Goal: Task Accomplishment & Management: Manage account settings

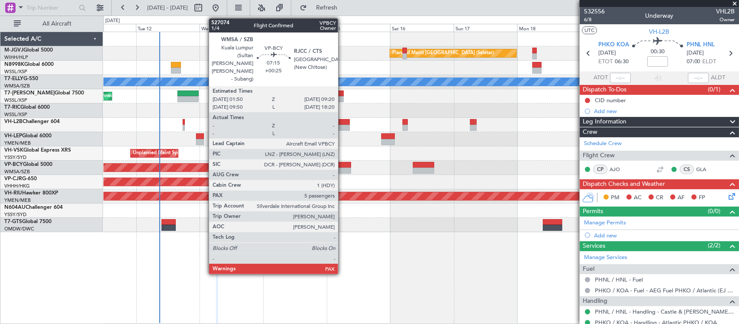
click at [343, 164] on div at bounding box center [341, 165] width 20 height 6
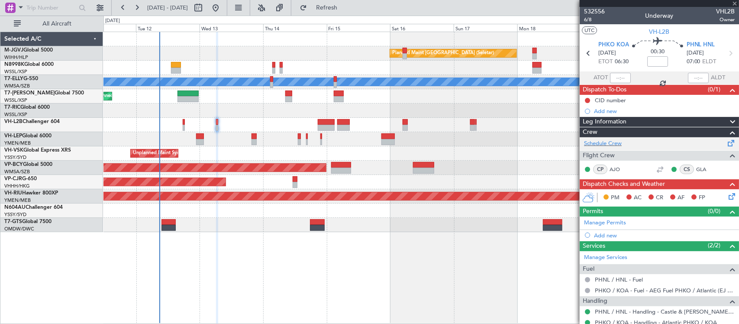
type input "+00:25"
type input "5"
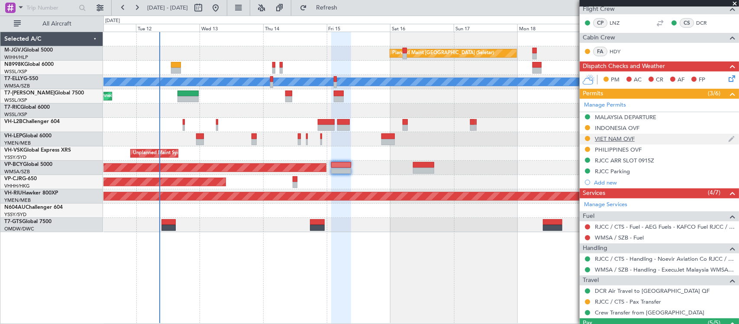
scroll to position [180, 0]
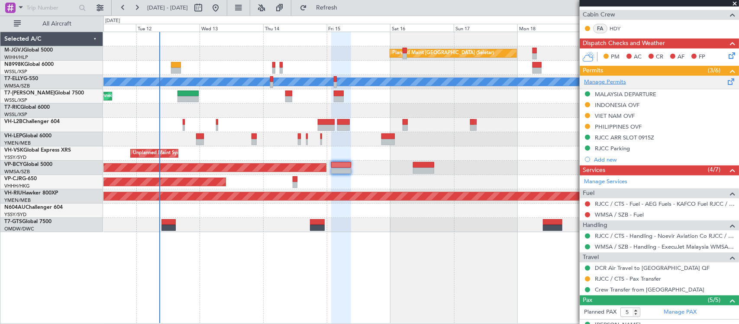
click at [609, 83] on link "Manage Permits" at bounding box center [605, 82] width 42 height 9
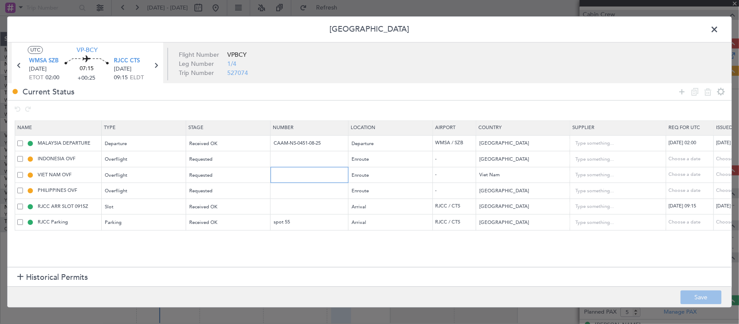
click at [304, 178] on input "text" at bounding box center [310, 174] width 75 height 7
paste input "O/F-5295/08/2025VN"
type input "O/F-5295/08/2025VN"
click at [723, 174] on div "Choose a date" at bounding box center [738, 174] width 45 height 7
select select "8"
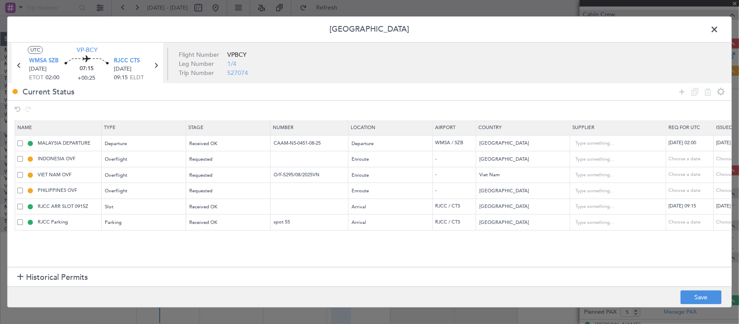
select select "2025"
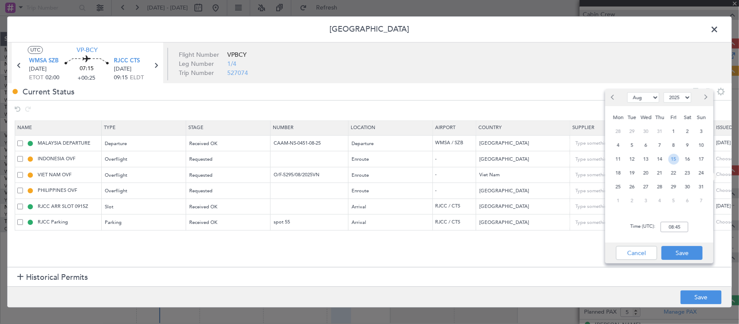
click at [675, 160] on span "15" at bounding box center [674, 159] width 11 height 11
click at [682, 226] on input "00:00" at bounding box center [675, 227] width 28 height 10
type input "02:00"
click at [694, 251] on button "Save" at bounding box center [682, 253] width 41 height 14
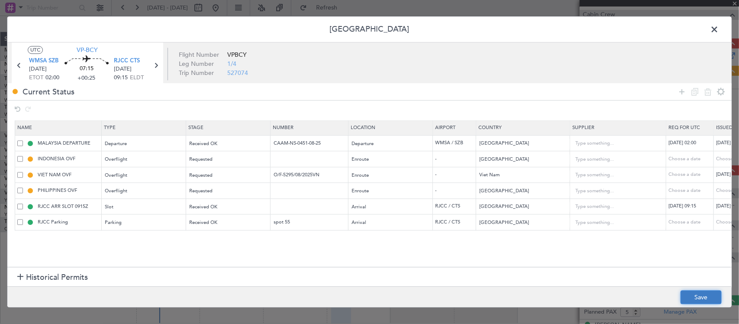
click at [699, 299] on button "Save" at bounding box center [701, 298] width 41 height 14
click at [719, 29] on span at bounding box center [719, 31] width 0 height 17
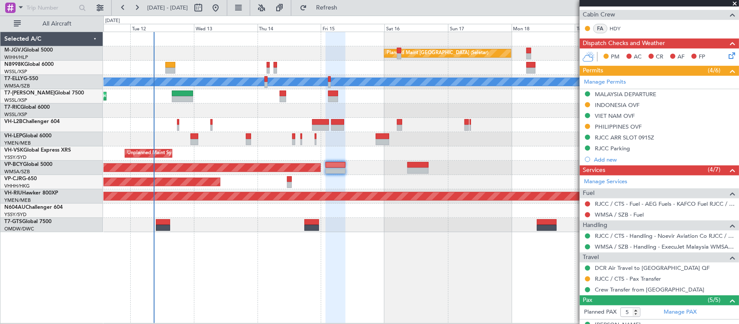
click at [472, 158] on div "Unplanned Maint Sydney ([PERSON_NAME] Intl)" at bounding box center [420, 153] width 635 height 14
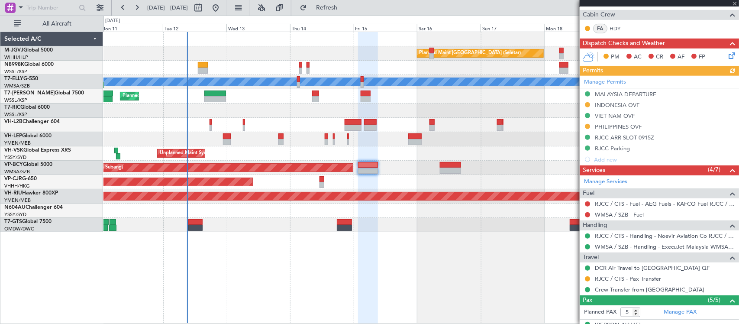
click at [436, 108] on div at bounding box center [420, 110] width 635 height 14
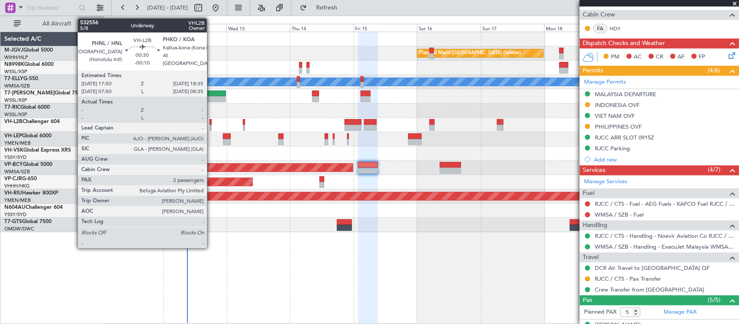
click at [211, 126] on div at bounding box center [211, 128] width 2 height 6
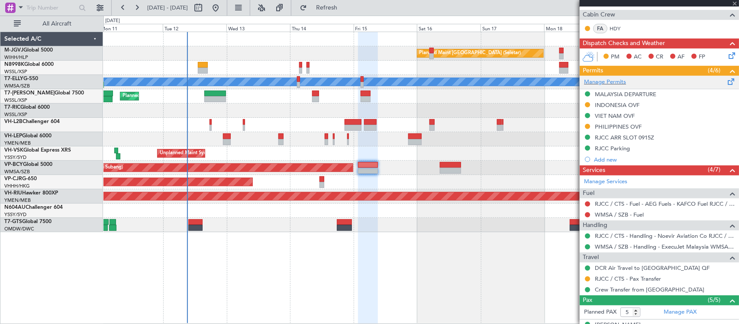
type input "-00:10"
type input "2"
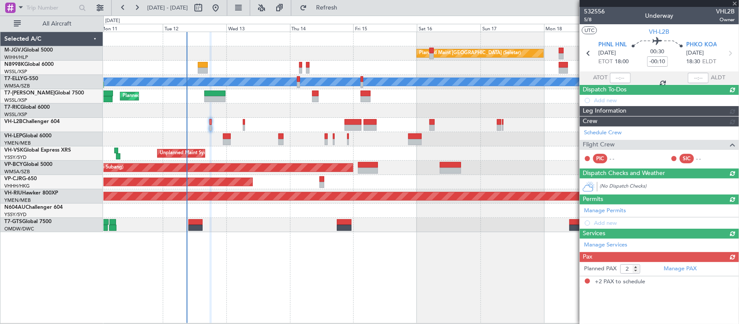
scroll to position [0, 0]
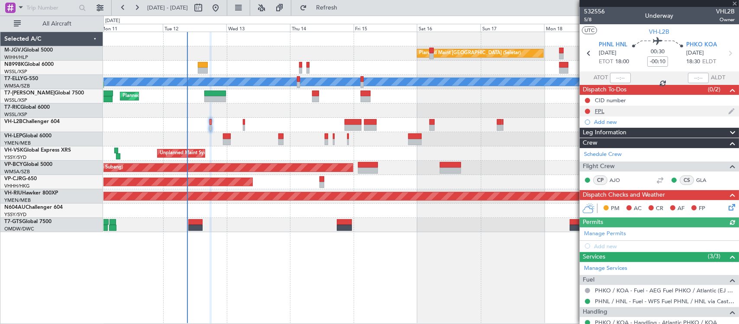
click at [614, 109] on div "FPL" at bounding box center [659, 111] width 159 height 11
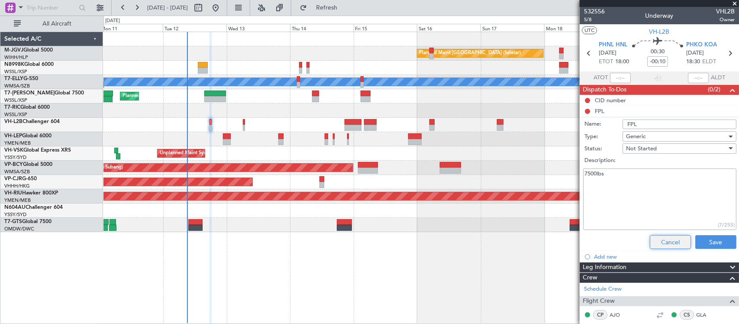
click at [665, 241] on button "Cancel" at bounding box center [670, 242] width 41 height 14
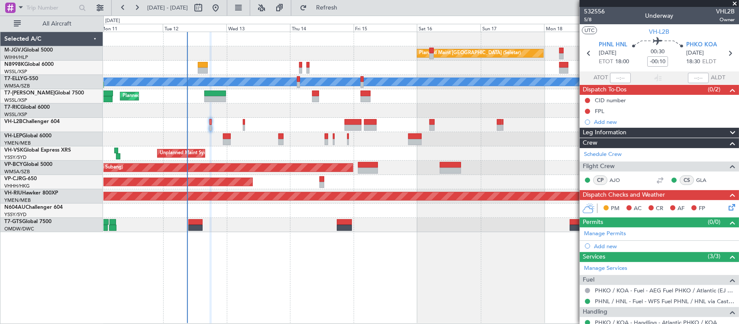
click at [212, 123] on div at bounding box center [420, 125] width 635 height 14
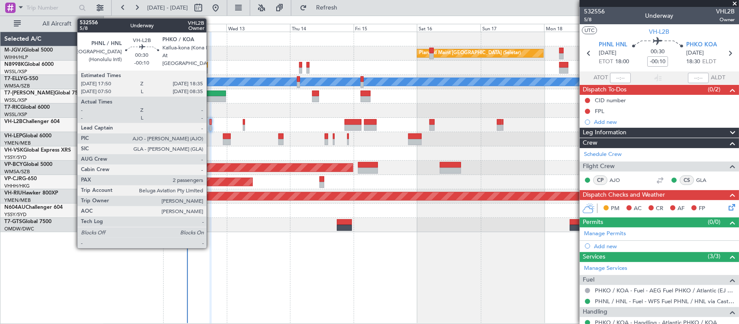
click at [211, 123] on div at bounding box center [211, 122] width 2 height 6
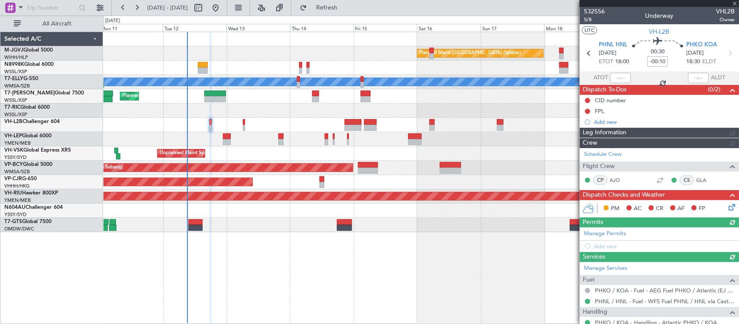
type input "[PERSON_NAME] (BTA)"
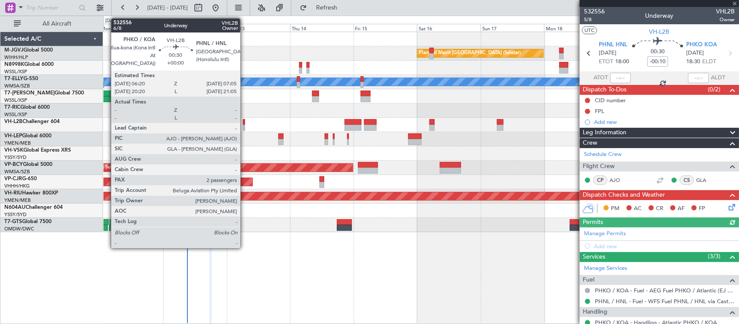
click at [245, 129] on div at bounding box center [244, 128] width 2 height 6
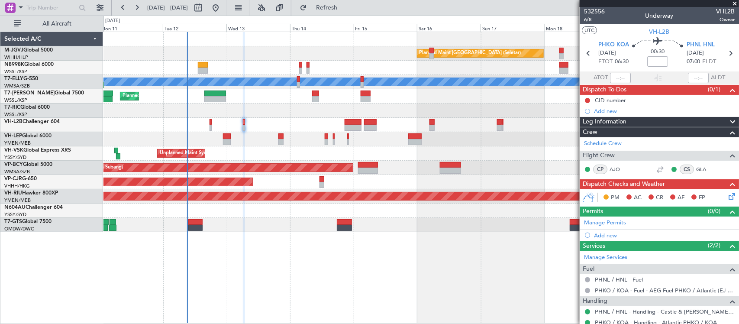
click at [16, 268] on div "Selected A/C M-JGVJ Global 5000 WIHH/HLP Jakarta (Halim Intl) N8998K Global 600…" at bounding box center [51, 178] width 103 height 292
click at [437, 261] on div "Planned Maint [GEOGRAPHIC_DATA] (Seletar) [PERSON_NAME] Planned Maint [GEOGRAPH…" at bounding box center [421, 178] width 636 height 292
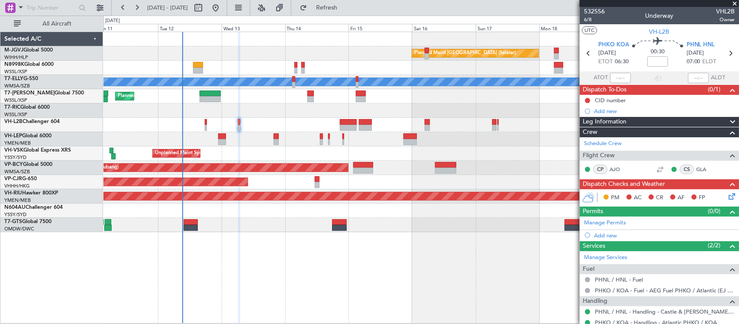
click at [462, 253] on div "Planned Maint [GEOGRAPHIC_DATA] (Seletar) [PERSON_NAME] Planned Maint [GEOGRAPH…" at bounding box center [421, 178] width 636 height 292
click at [587, 100] on button at bounding box center [587, 100] width 5 height 5
click at [582, 155] on span "Cancelled" at bounding box center [589, 151] width 25 height 9
click at [727, 198] on icon at bounding box center [730, 194] width 7 height 7
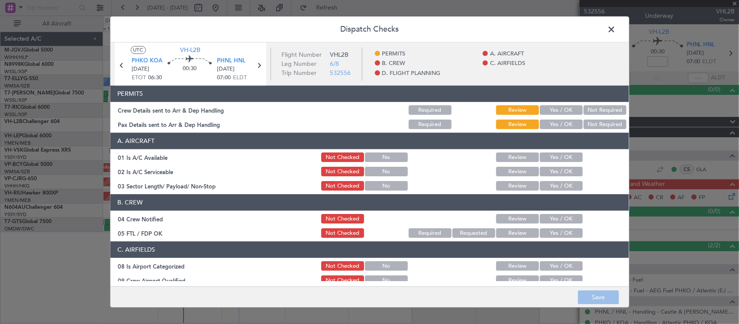
click at [566, 104] on div "Yes / OK" at bounding box center [561, 110] width 44 height 12
click at [566, 111] on button "Yes / OK" at bounding box center [561, 111] width 43 height 10
click at [565, 124] on button "Yes / OK" at bounding box center [561, 125] width 43 height 10
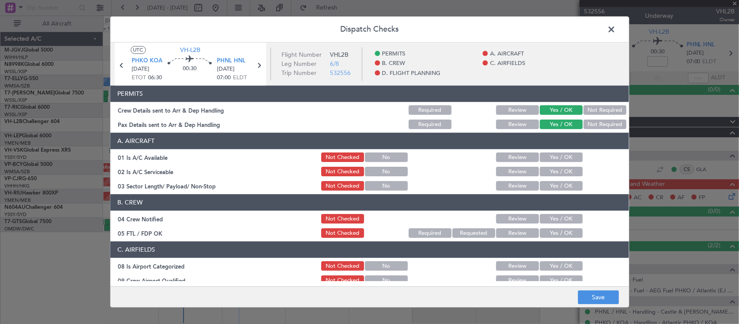
drag, startPoint x: 559, startPoint y: 157, endPoint x: 562, endPoint y: 161, distance: 4.5
click at [561, 157] on button "Yes / OK" at bounding box center [561, 158] width 43 height 10
click at [560, 173] on button "Yes / OK" at bounding box center [561, 172] width 43 height 10
click at [561, 185] on button "Yes / OK" at bounding box center [561, 186] width 43 height 10
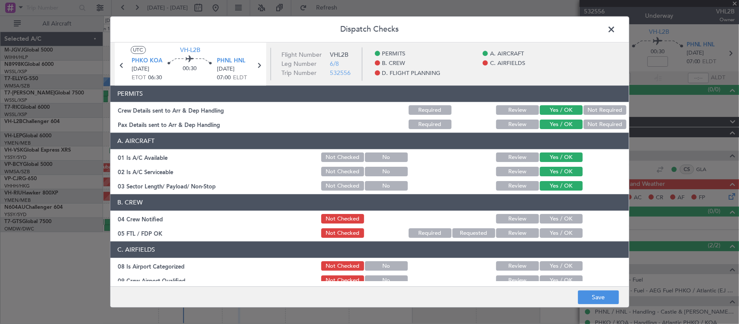
click at [562, 219] on button "Yes / OK" at bounding box center [561, 219] width 43 height 10
click at [562, 232] on button "Yes / OK" at bounding box center [561, 234] width 43 height 10
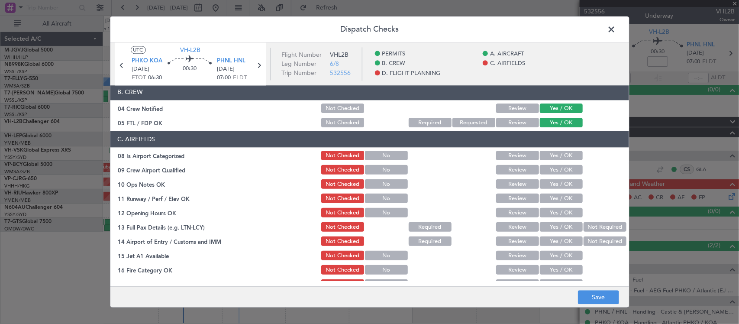
scroll to position [90, 0]
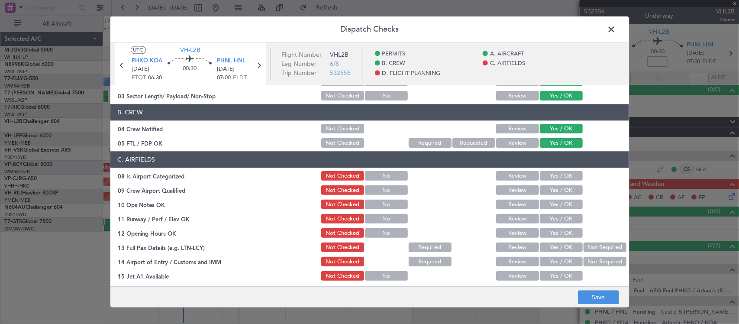
click at [566, 180] on button "Yes / OK" at bounding box center [561, 176] width 43 height 10
click at [564, 191] on button "Yes / OK" at bounding box center [561, 191] width 43 height 10
click at [563, 206] on button "Yes / OK" at bounding box center [561, 205] width 43 height 10
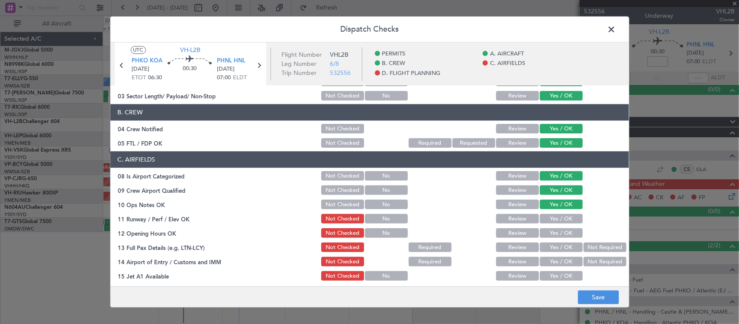
click at [562, 221] on button "Yes / OK" at bounding box center [561, 219] width 43 height 10
click at [563, 235] on button "Yes / OK" at bounding box center [561, 234] width 43 height 10
click at [564, 249] on button "Yes / OK" at bounding box center [561, 248] width 43 height 10
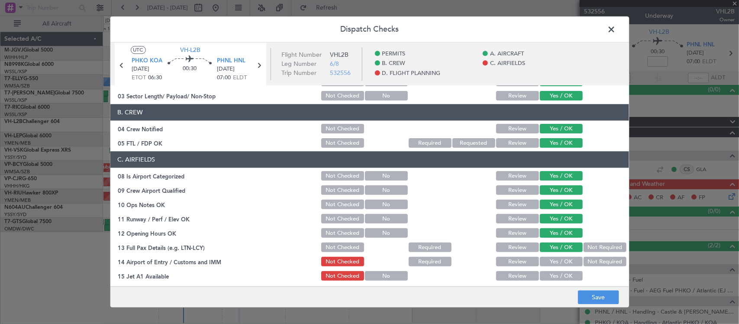
click at [566, 261] on button "Yes / OK" at bounding box center [561, 262] width 43 height 10
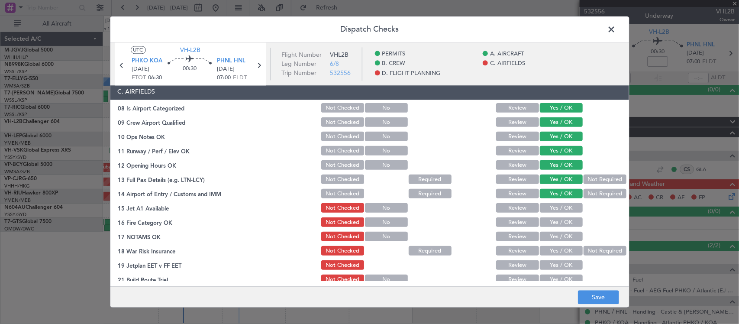
scroll to position [180, 0]
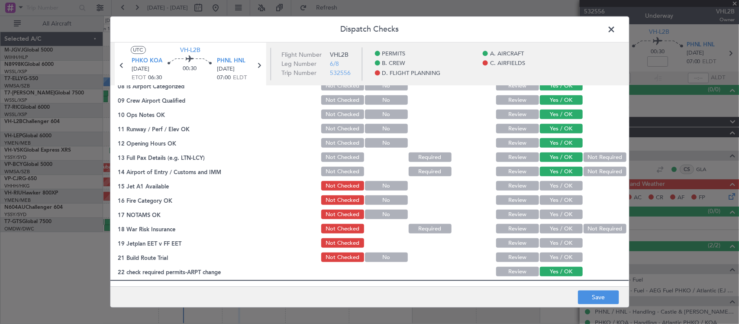
click at [595, 171] on button "Not Required" at bounding box center [605, 172] width 43 height 10
click at [559, 187] on button "Yes / OK" at bounding box center [561, 186] width 43 height 10
click at [559, 204] on button "Yes / OK" at bounding box center [561, 201] width 43 height 10
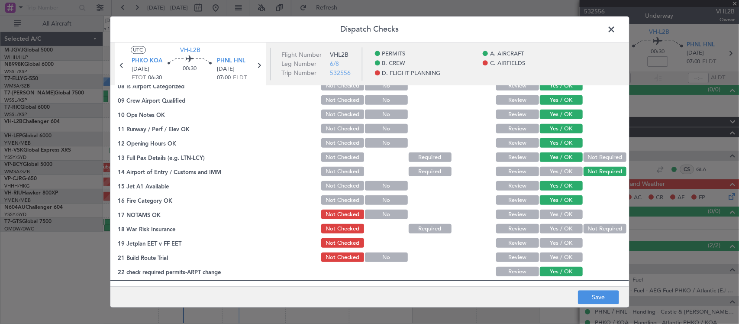
click at [562, 214] on button "Yes / OK" at bounding box center [561, 215] width 43 height 10
click at [584, 231] on button "Not Required" at bounding box center [605, 229] width 43 height 10
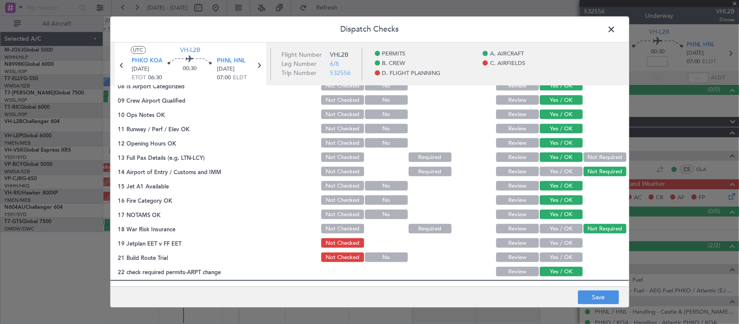
click at [562, 241] on button "Yes / OK" at bounding box center [561, 244] width 43 height 10
click at [560, 259] on button "Yes / OK" at bounding box center [561, 258] width 43 height 10
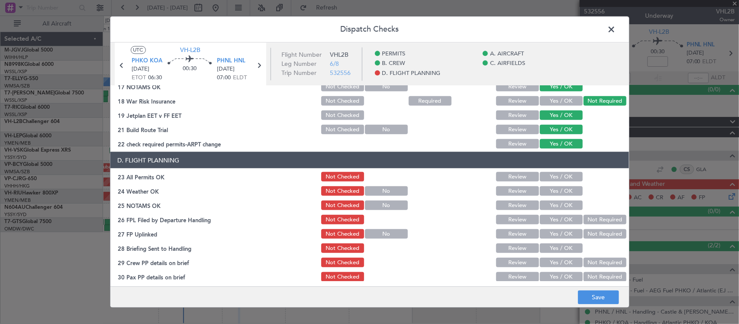
scroll to position [312, 0]
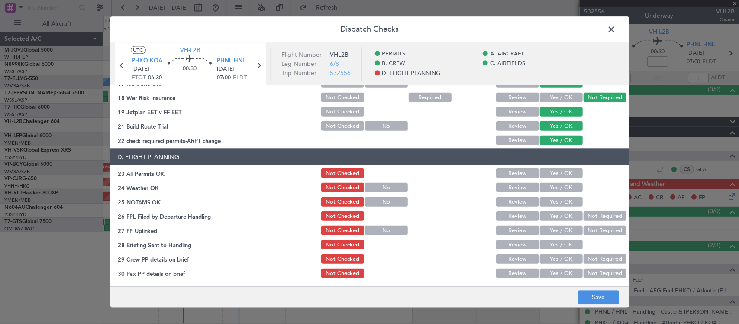
click at [569, 178] on div "Yes / OK" at bounding box center [561, 173] width 44 height 12
click at [562, 174] on button "Yes / OK" at bounding box center [561, 173] width 43 height 10
click at [562, 187] on button "Yes / OK" at bounding box center [561, 188] width 43 height 10
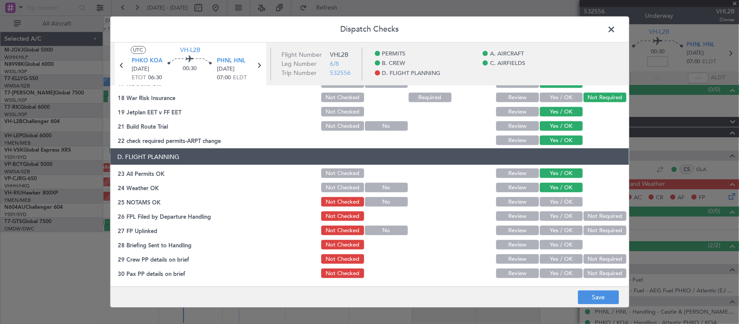
click at [562, 203] on button "Yes / OK" at bounding box center [561, 202] width 43 height 10
click at [564, 219] on button "Yes / OK" at bounding box center [561, 216] width 43 height 10
click at [589, 232] on button "Not Required" at bounding box center [605, 231] width 43 height 10
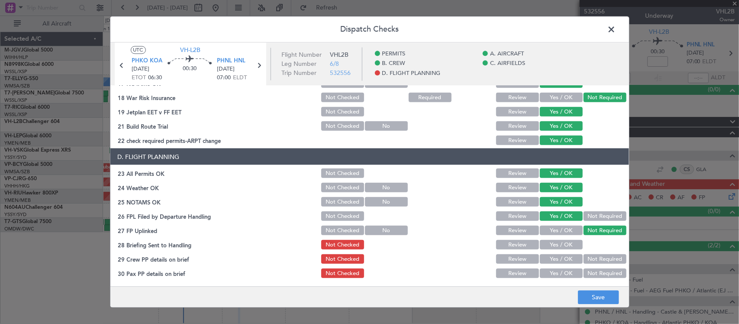
click at [565, 242] on button "Yes / OK" at bounding box center [561, 245] width 43 height 10
drag, startPoint x: 561, startPoint y: 255, endPoint x: 557, endPoint y: 271, distance: 16.4
click at [560, 255] on button "Yes / OK" at bounding box center [561, 259] width 43 height 10
click at [556, 275] on button "Yes / OK" at bounding box center [561, 273] width 43 height 10
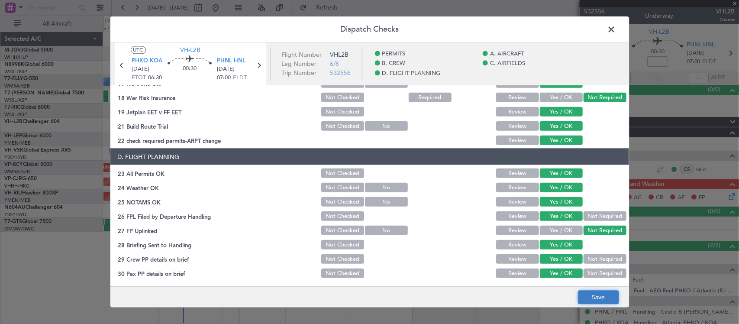
click at [581, 296] on button "Save" at bounding box center [598, 298] width 41 height 14
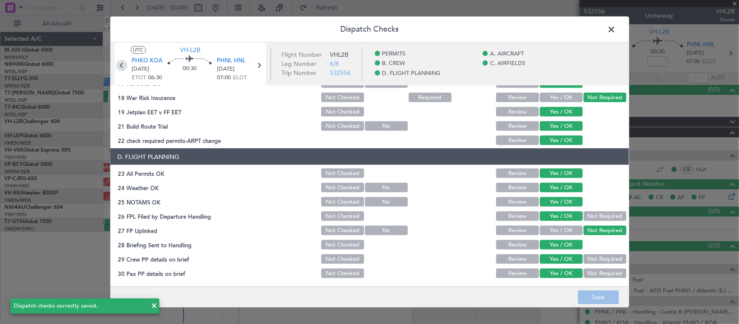
click at [124, 65] on icon at bounding box center [121, 65] width 11 height 11
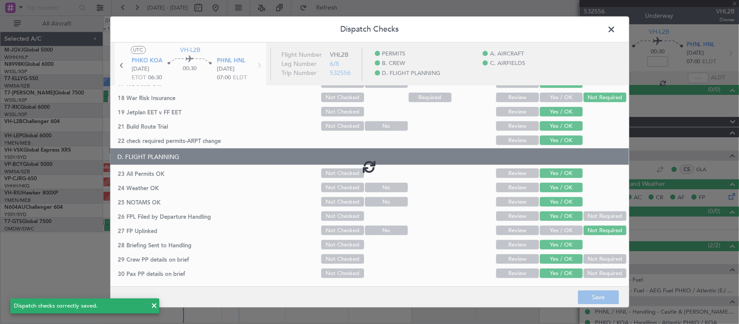
type input "-00:10"
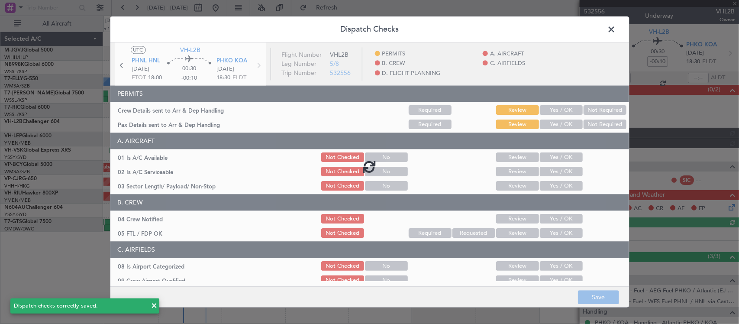
type input "[PERSON_NAME] (BTA)"
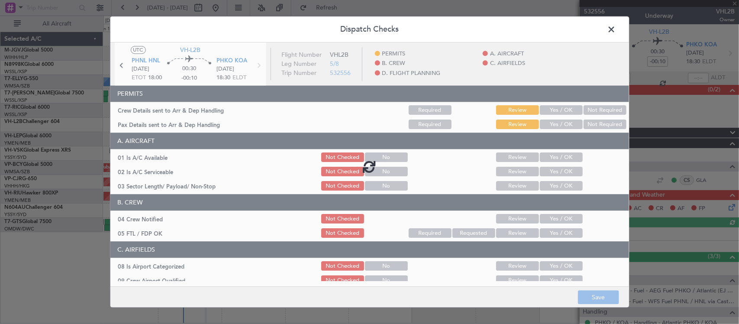
click at [560, 109] on div at bounding box center [369, 165] width 519 height 247
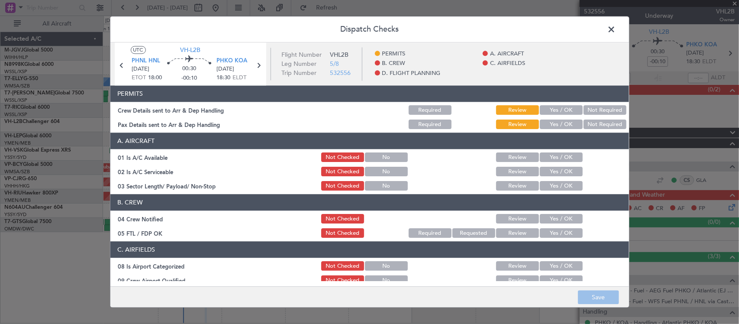
click at [562, 109] on button "Yes / OK" at bounding box center [561, 111] width 43 height 10
click at [556, 129] on button "Yes / OK" at bounding box center [561, 125] width 43 height 10
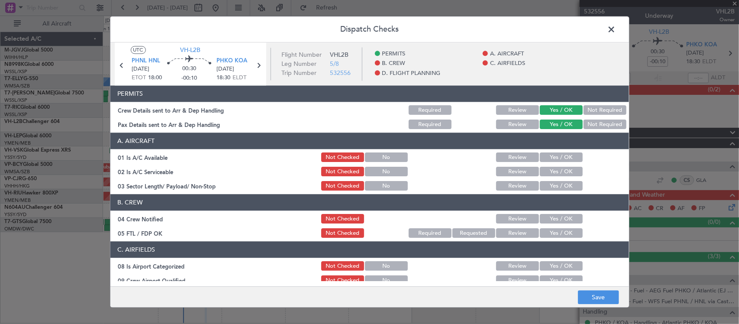
click at [561, 156] on button "Yes / OK" at bounding box center [561, 158] width 43 height 10
click at [562, 172] on button "Yes / OK" at bounding box center [561, 172] width 43 height 10
click at [563, 184] on button "Yes / OK" at bounding box center [561, 186] width 43 height 10
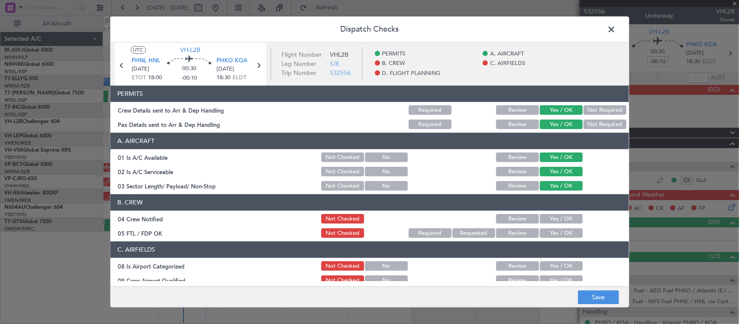
click at [559, 217] on button "Yes / OK" at bounding box center [561, 219] width 43 height 10
click at [557, 231] on button "Yes / OK" at bounding box center [561, 234] width 43 height 10
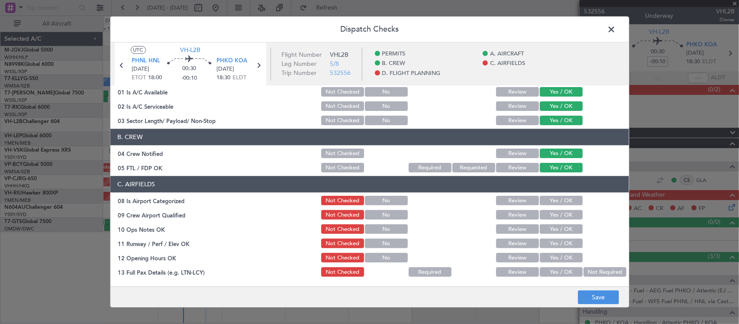
scroll to position [90, 0]
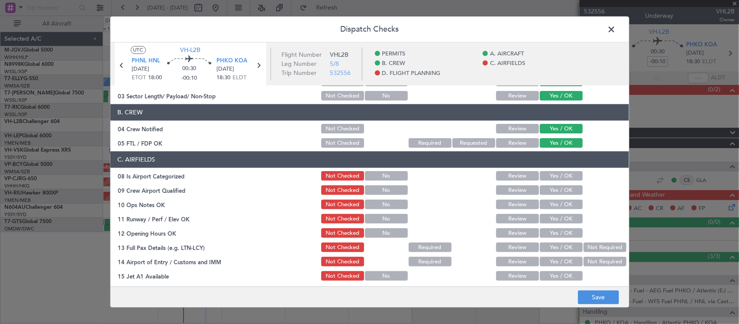
click at [564, 180] on button "Yes / OK" at bounding box center [561, 176] width 43 height 10
drag, startPoint x: 561, startPoint y: 190, endPoint x: 561, endPoint y: 198, distance: 8.2
click at [561, 191] on button "Yes / OK" at bounding box center [561, 191] width 43 height 10
click at [561, 204] on button "Yes / OK" at bounding box center [561, 205] width 43 height 10
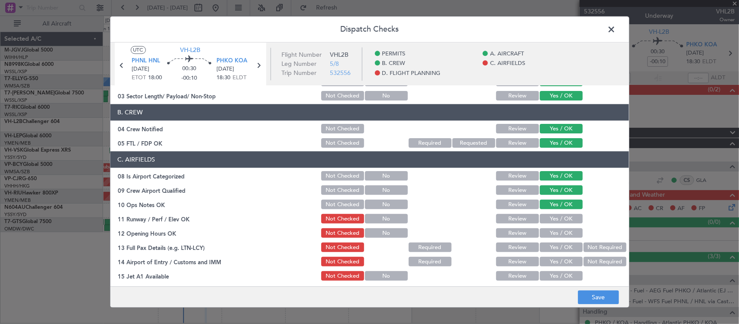
click at [560, 215] on button "Yes / OK" at bounding box center [561, 219] width 43 height 10
click at [557, 236] on button "Yes / OK" at bounding box center [561, 234] width 43 height 10
click at [557, 246] on button "Yes / OK" at bounding box center [561, 248] width 43 height 10
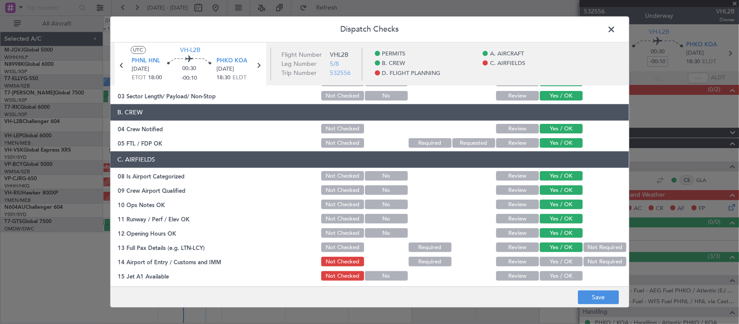
click at [584, 264] on button "Not Required" at bounding box center [605, 262] width 43 height 10
click at [560, 276] on button "Yes / OK" at bounding box center [561, 276] width 43 height 10
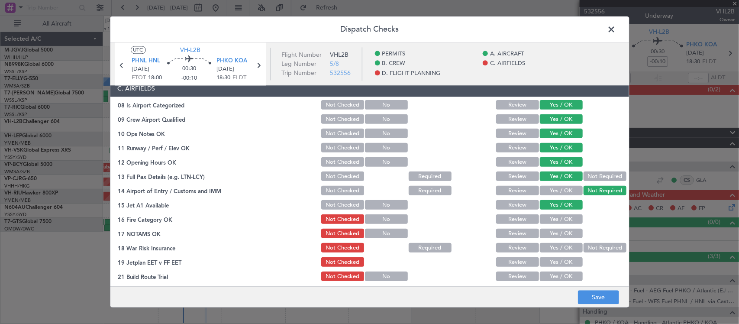
scroll to position [180, 0]
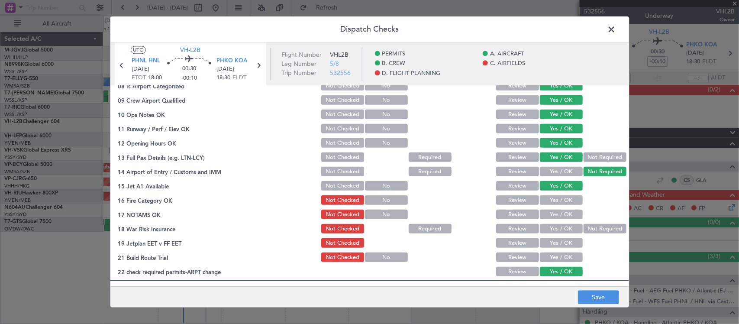
click at [559, 200] on button "Yes / OK" at bounding box center [561, 201] width 43 height 10
click at [559, 214] on button "Yes / OK" at bounding box center [561, 215] width 43 height 10
click at [584, 226] on button "Not Required" at bounding box center [605, 229] width 43 height 10
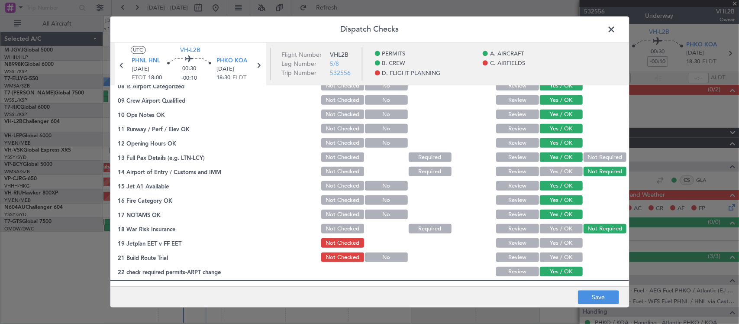
click at [555, 240] on button "Yes / OK" at bounding box center [561, 244] width 43 height 10
click at [553, 258] on button "Yes / OK" at bounding box center [561, 258] width 43 height 10
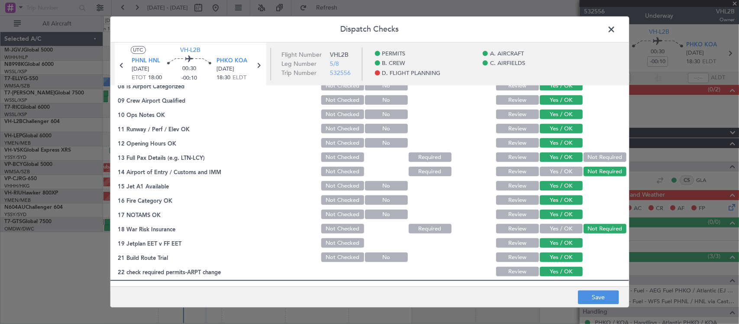
scroll to position [312, 0]
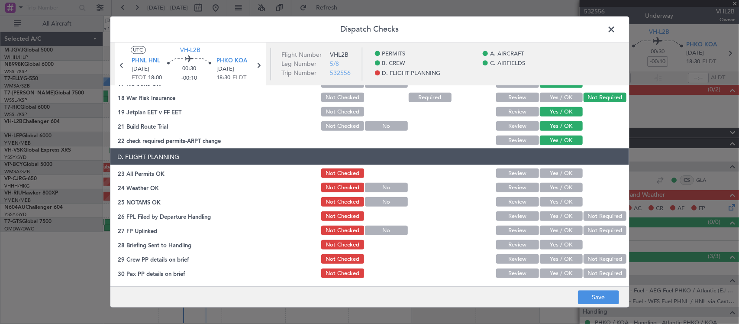
click at [556, 170] on button "Yes / OK" at bounding box center [561, 173] width 43 height 10
click at [556, 187] on button "Yes / OK" at bounding box center [561, 188] width 43 height 10
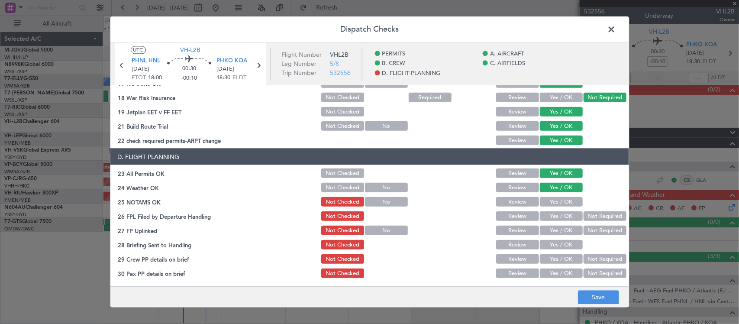
click at [556, 202] on button "Yes / OK" at bounding box center [561, 202] width 43 height 10
click at [556, 219] on button "Yes / OK" at bounding box center [561, 216] width 43 height 10
click at [584, 230] on button "Not Required" at bounding box center [605, 231] width 43 height 10
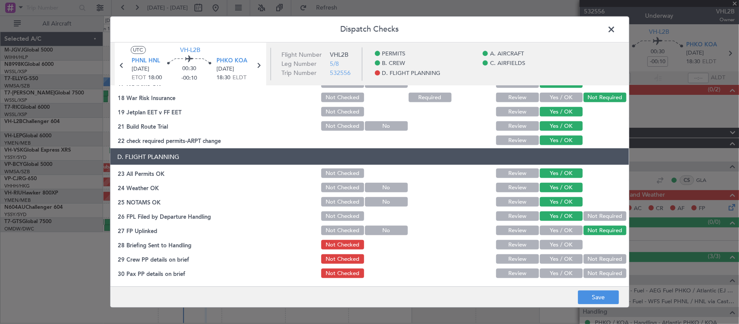
click at [553, 245] on button "Yes / OK" at bounding box center [561, 245] width 43 height 10
click at [553, 258] on button "Yes / OK" at bounding box center [561, 259] width 43 height 10
click at [553, 273] on button "Yes / OK" at bounding box center [561, 273] width 43 height 10
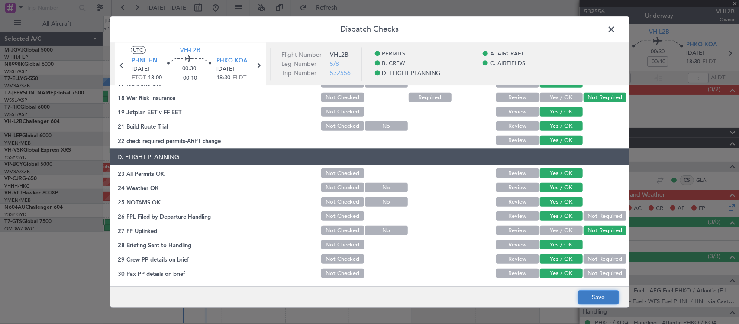
click at [590, 294] on button "Save" at bounding box center [598, 298] width 41 height 14
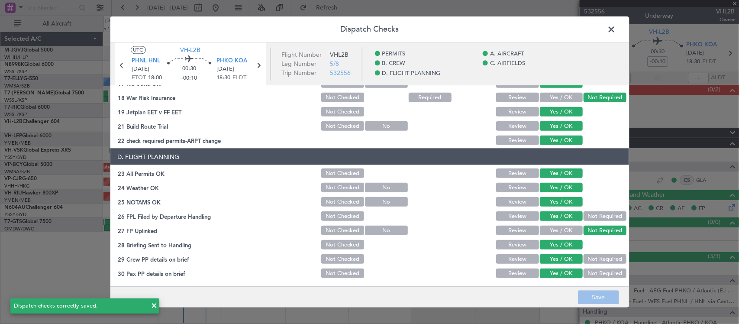
click at [616, 24] on span at bounding box center [616, 31] width 0 height 17
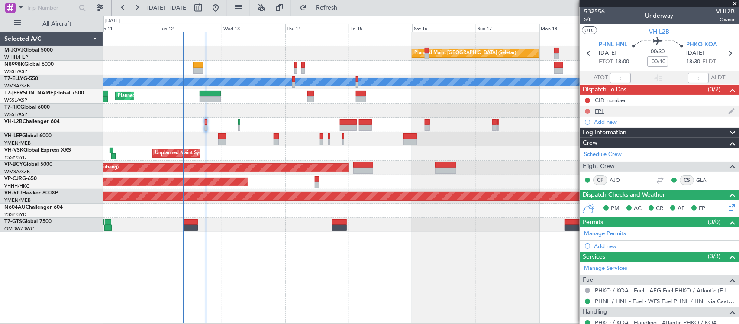
click at [586, 112] on button at bounding box center [587, 111] width 5 height 5
click at [585, 150] on span "Completed" at bounding box center [591, 149] width 29 height 9
click at [587, 102] on button at bounding box center [587, 100] width 5 height 5
click at [575, 139] on li "Completed" at bounding box center [588, 138] width 46 height 13
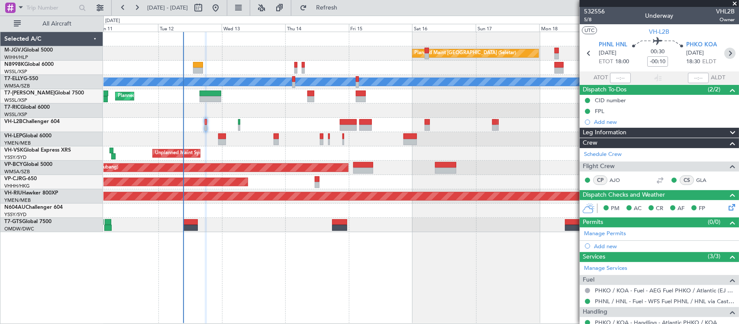
click at [726, 52] on icon at bounding box center [729, 53] width 11 height 11
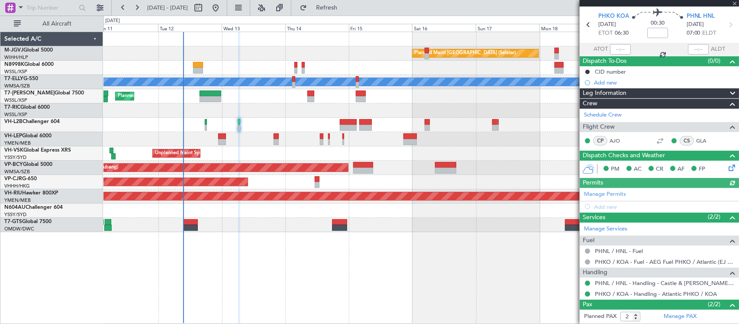
scroll to position [0, 0]
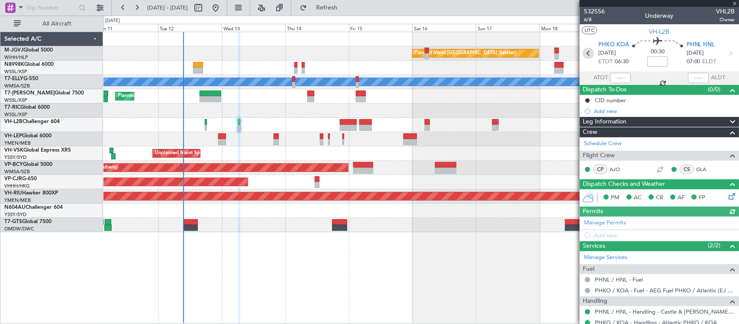
click at [584, 54] on icon at bounding box center [588, 53] width 11 height 11
type input "-00:10"
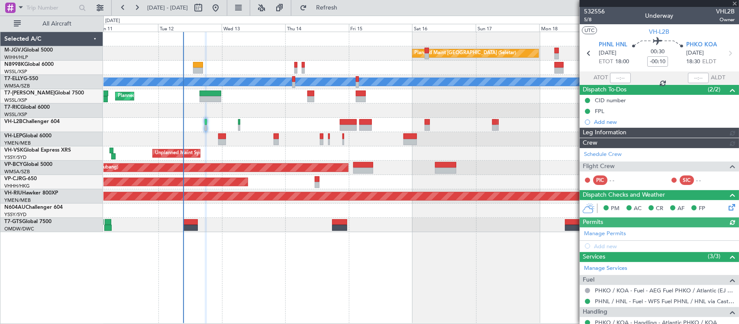
type input "[PERSON_NAME] (BTA)"
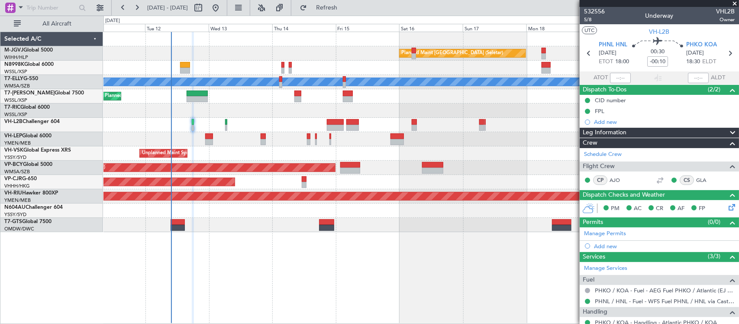
click at [440, 135] on div "Planned Maint [GEOGRAPHIC_DATA] ([GEOGRAPHIC_DATA] International) [PERSON_NAME]…" at bounding box center [420, 139] width 635 height 14
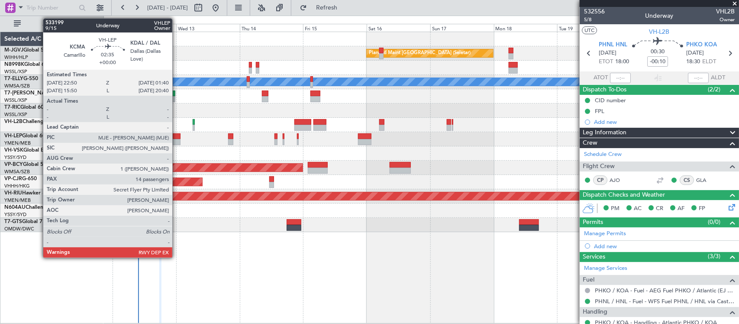
click at [177, 143] on div at bounding box center [177, 142] width 8 height 6
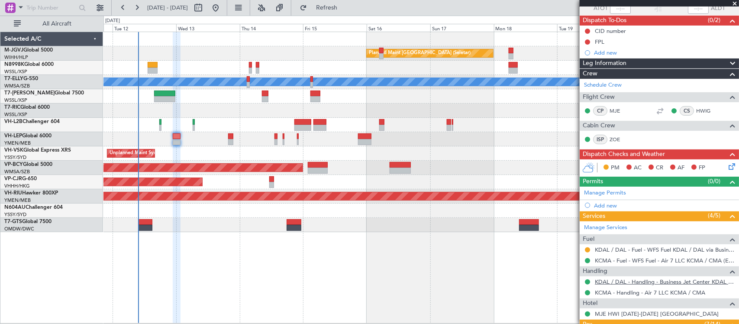
scroll to position [90, 0]
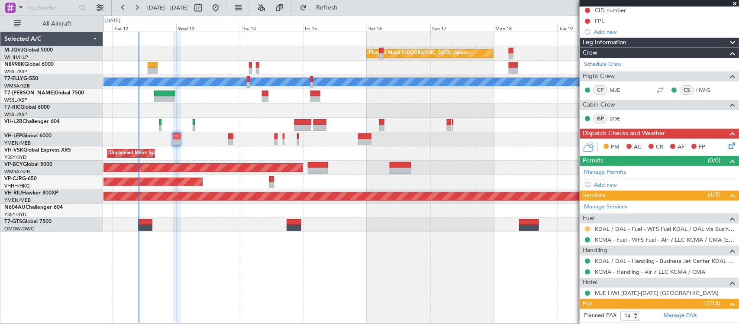
click at [587, 230] on button at bounding box center [587, 228] width 5 height 5
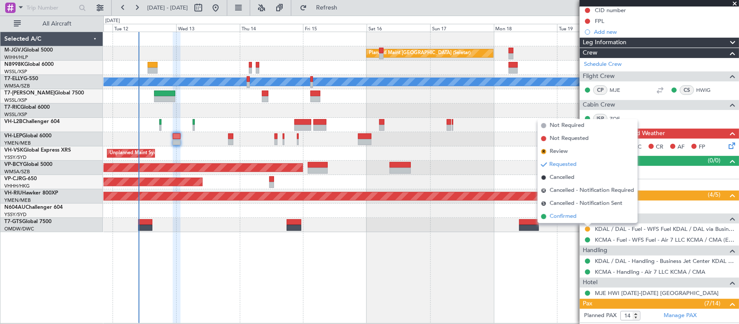
click at [559, 219] on span "Confirmed" at bounding box center [563, 216] width 27 height 9
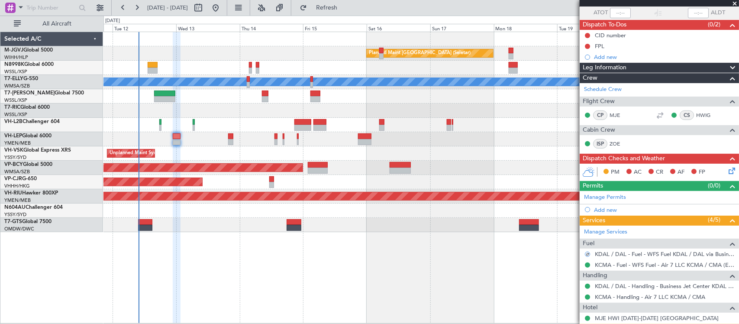
scroll to position [0, 0]
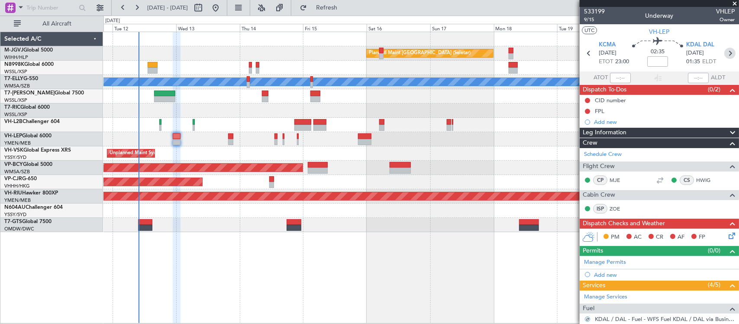
click at [724, 53] on icon at bounding box center [729, 53] width 11 height 11
type input "9"
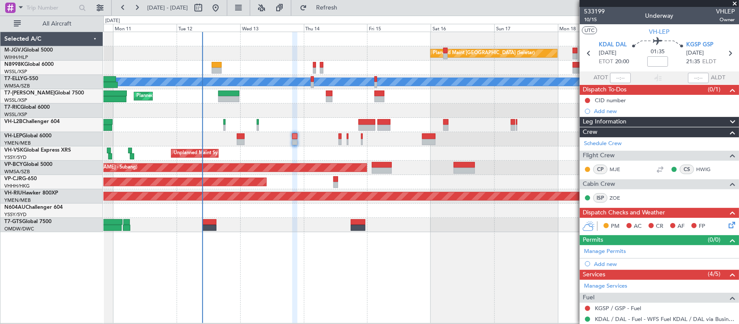
click at [343, 223] on div "Unplanned Maint [GEOGRAPHIC_DATA] (Al Maktoum Intl)" at bounding box center [420, 225] width 635 height 14
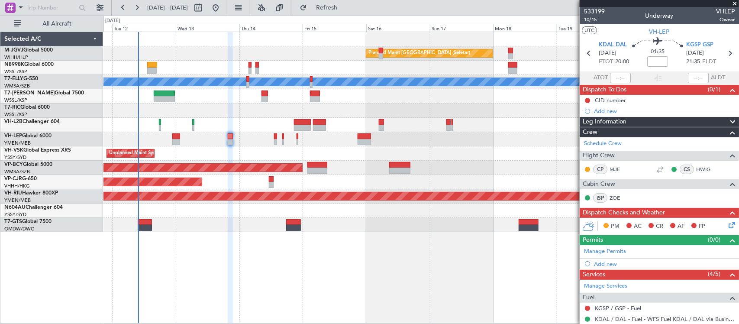
click at [275, 244] on div "Planned Maint [GEOGRAPHIC_DATA] (Seletar) [PERSON_NAME] Planned Maint [GEOGRAPH…" at bounding box center [421, 178] width 636 height 292
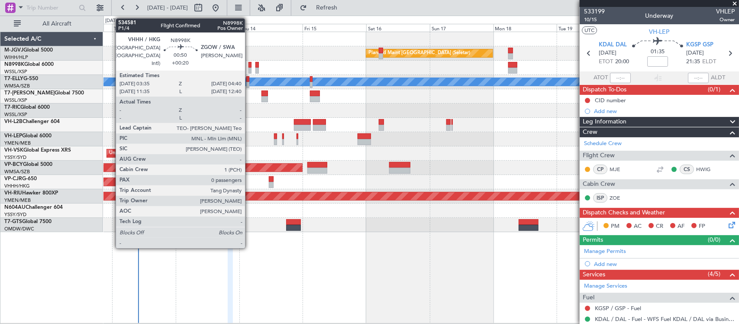
click at [249, 66] on div at bounding box center [250, 65] width 3 height 6
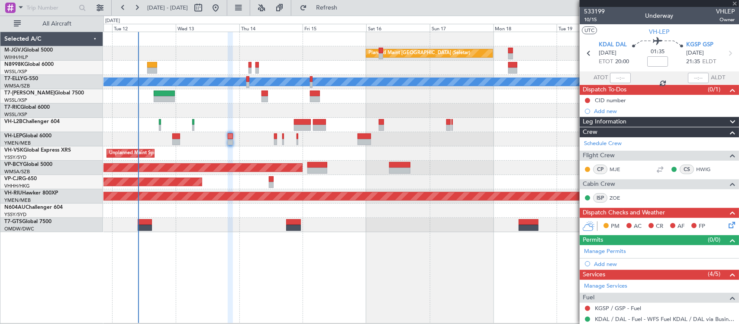
type input "+00:20"
type input "0"
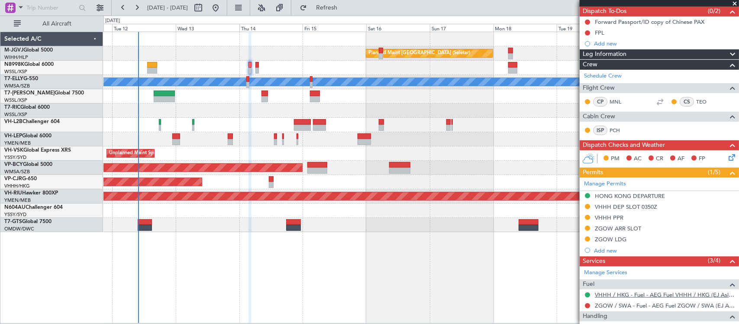
scroll to position [123, 0]
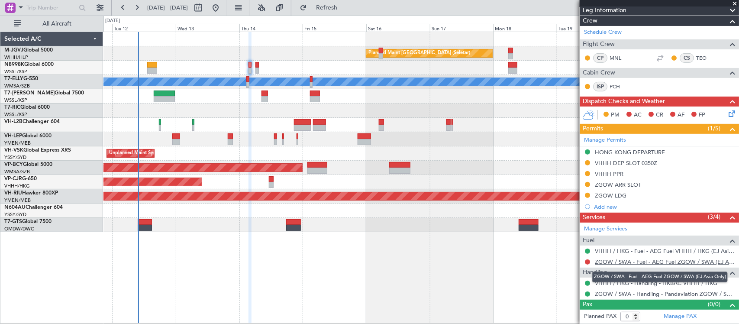
click at [614, 260] on link "ZGOW / SWA - Fuel - AEG Fuel ZGOW / SWA (EJ Asia Only)" at bounding box center [665, 261] width 140 height 7
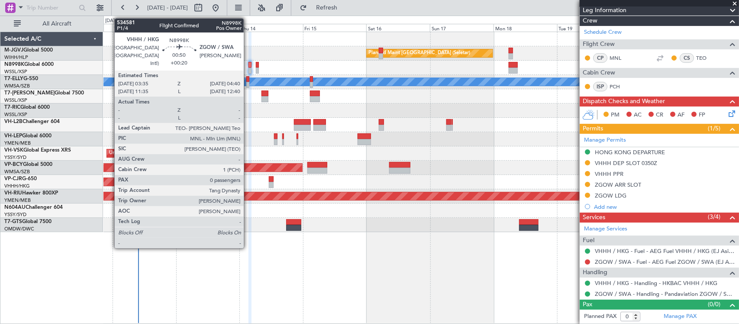
click at [249, 68] on div at bounding box center [250, 71] width 3 height 6
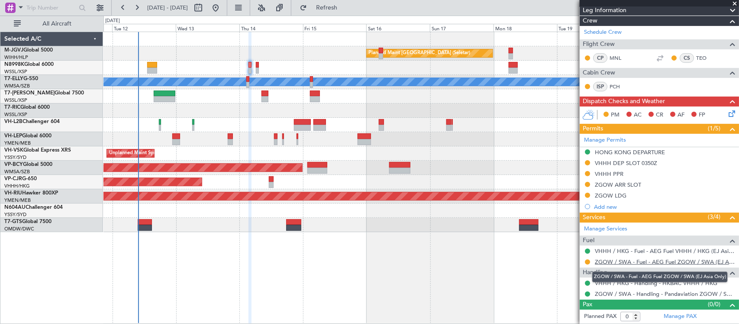
click at [613, 258] on link "ZGOW / SWA - Fuel - AEG Fuel ZGOW / SWA (EJ Asia Only)" at bounding box center [665, 261] width 140 height 7
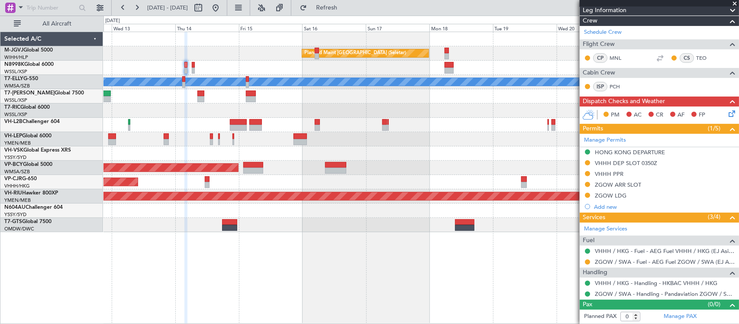
click at [242, 71] on div at bounding box center [420, 68] width 635 height 14
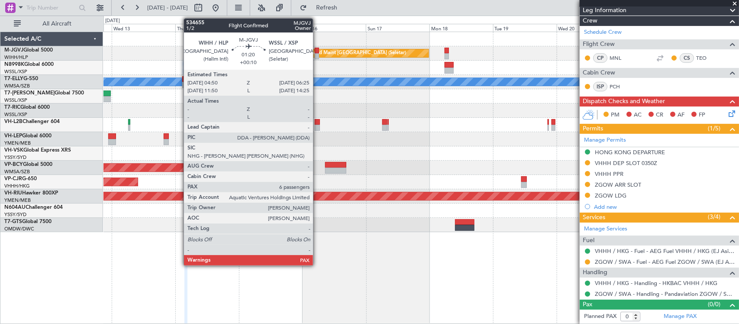
click at [317, 55] on div at bounding box center [317, 56] width 4 height 6
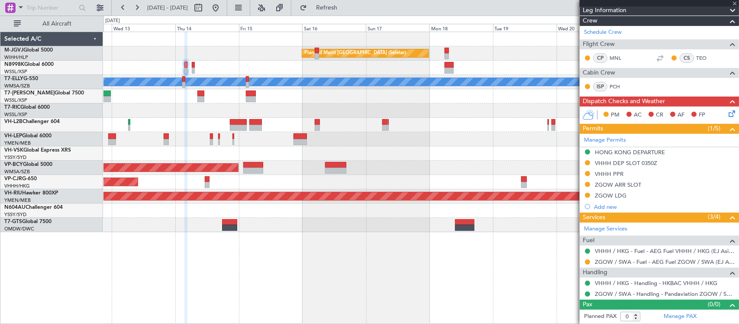
click at [316, 160] on div "Unplanned Maint Sydney ([PERSON_NAME] Intl)" at bounding box center [420, 153] width 635 height 14
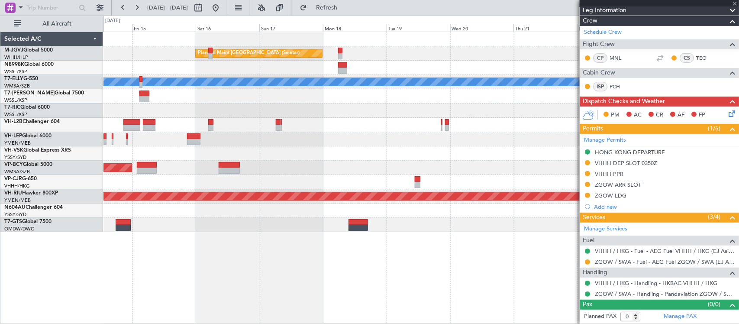
type input "+00:10"
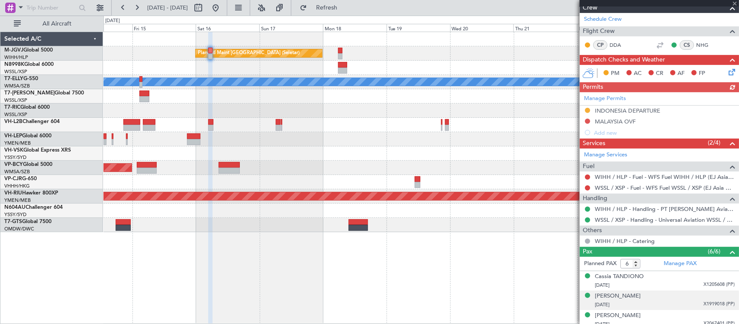
scroll to position [200, 0]
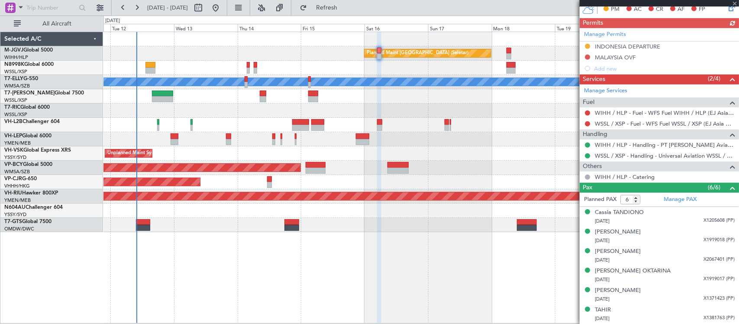
click at [485, 237] on div "Planned Maint [GEOGRAPHIC_DATA] (Seletar) [PERSON_NAME] Planned Maint [GEOGRAPH…" at bounding box center [421, 178] width 636 height 292
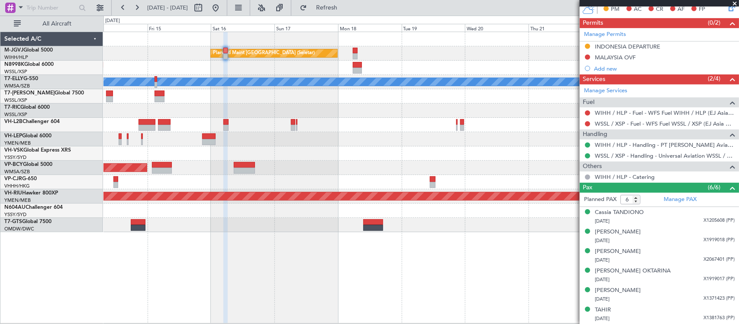
click at [291, 252] on div "Planned Maint [GEOGRAPHIC_DATA] (Seletar) [PERSON_NAME] Unplanned Maint Sydney …" at bounding box center [421, 178] width 636 height 292
click at [667, 200] on link "Manage PAX" at bounding box center [680, 199] width 33 height 9
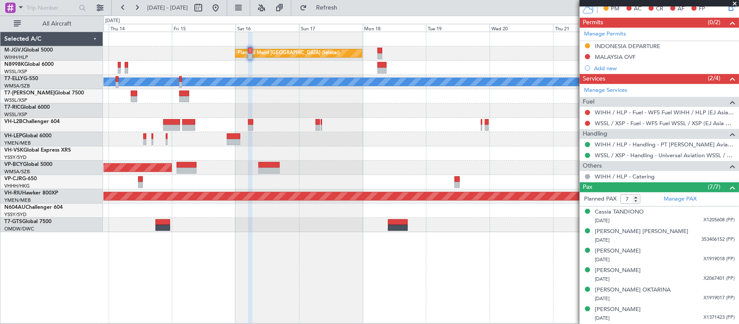
click at [415, 172] on div "Planned Maint [GEOGRAPHIC_DATA] (Sultan [PERSON_NAME] [PERSON_NAME] - Subang)" at bounding box center [420, 168] width 635 height 14
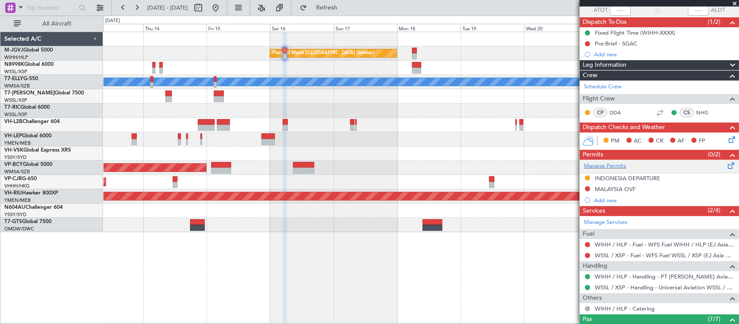
scroll to position [0, 0]
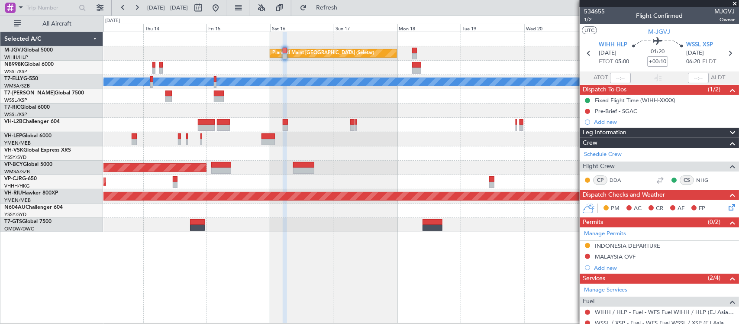
click at [379, 214] on div "Planned Maint [GEOGRAPHIC_DATA] (Seletar) [PERSON_NAME] Planned Maint [GEOGRAPH…" at bounding box center [420, 132] width 635 height 200
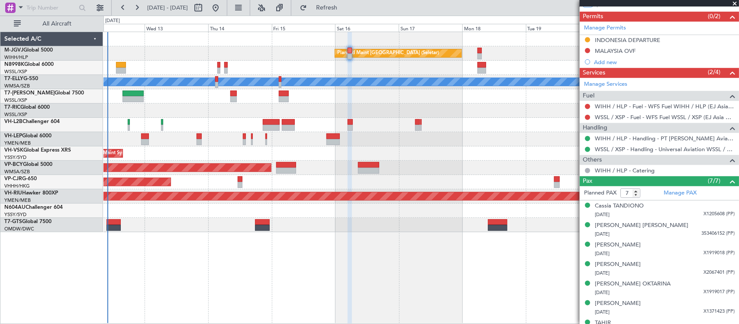
scroll to position [219, 0]
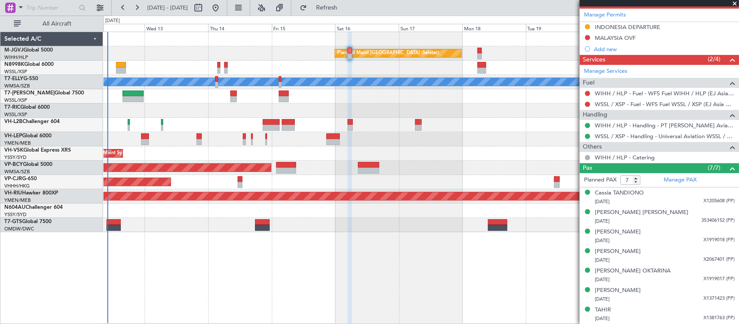
click at [262, 185] on div "Planned Maint [GEOGRAPHIC_DATA] ([GEOGRAPHIC_DATA] Intl)" at bounding box center [420, 182] width 635 height 14
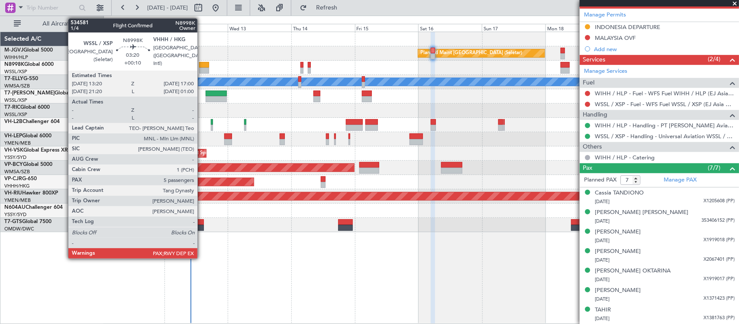
click at [202, 66] on div at bounding box center [204, 65] width 10 height 6
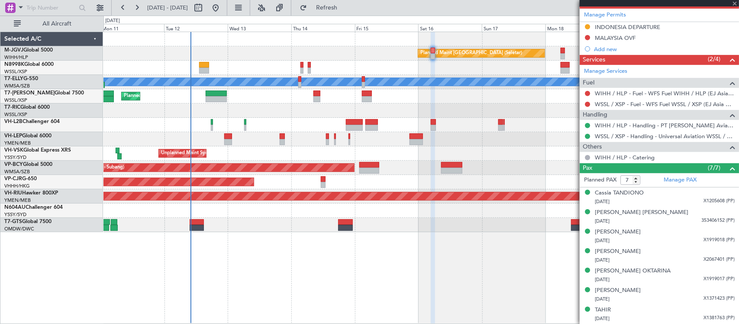
click at [387, 184] on div "Planned Maint [GEOGRAPHIC_DATA] ([GEOGRAPHIC_DATA] Intl)" at bounding box center [420, 182] width 635 height 14
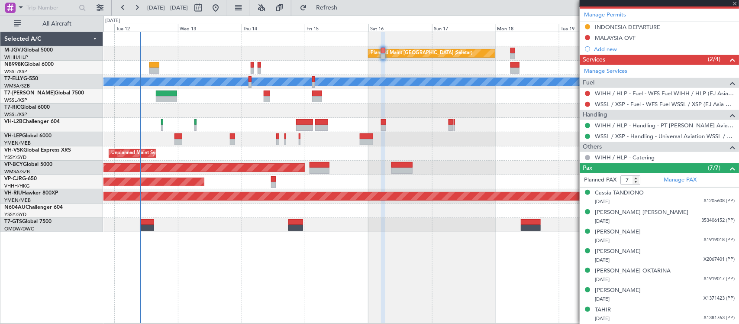
type input "5"
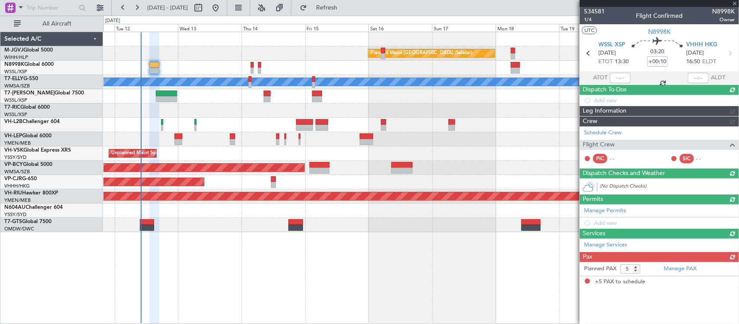
scroll to position [0, 0]
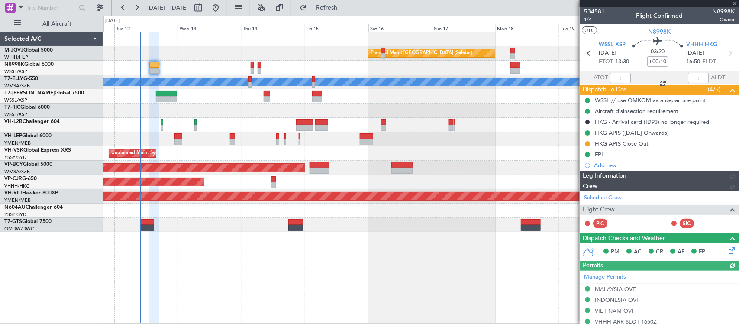
type input "[PERSON_NAME] (BTA)"
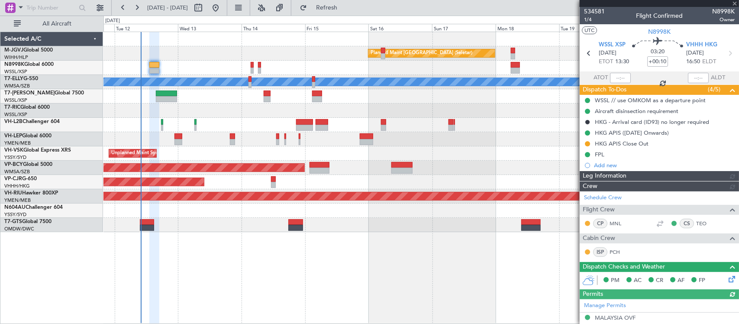
type input "[PERSON_NAME] (BTA)"
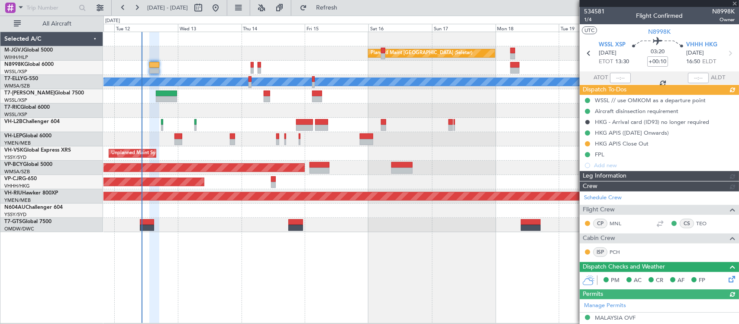
type input "[PERSON_NAME] (BTA)"
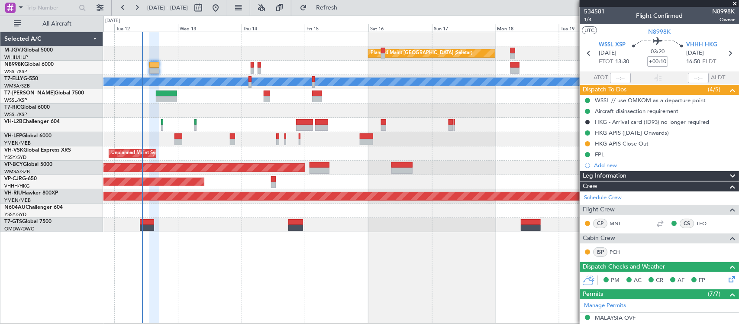
click at [289, 108] on div at bounding box center [420, 110] width 635 height 14
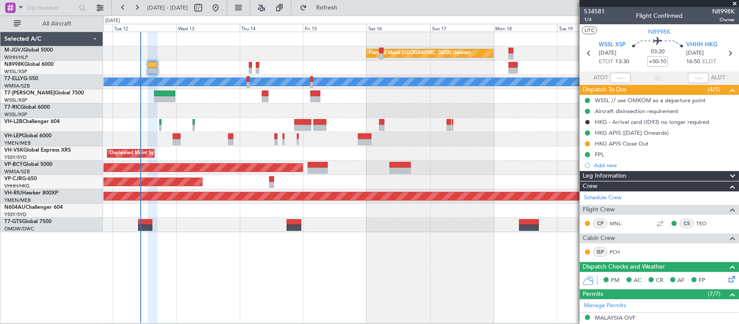
click at [369, 113] on div at bounding box center [420, 110] width 635 height 14
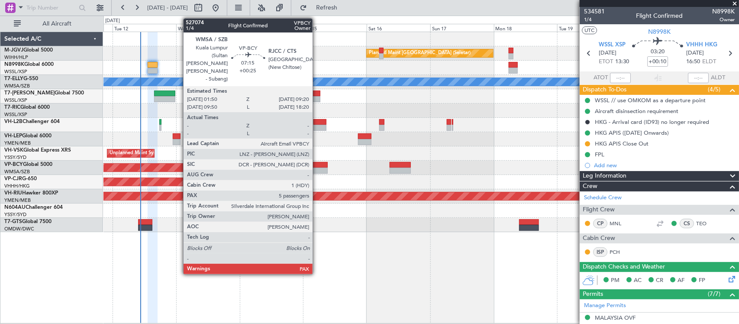
click at [317, 171] on div at bounding box center [318, 171] width 20 height 6
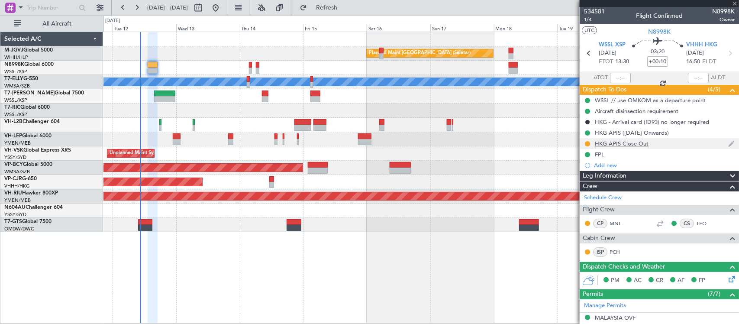
type input "+00:25"
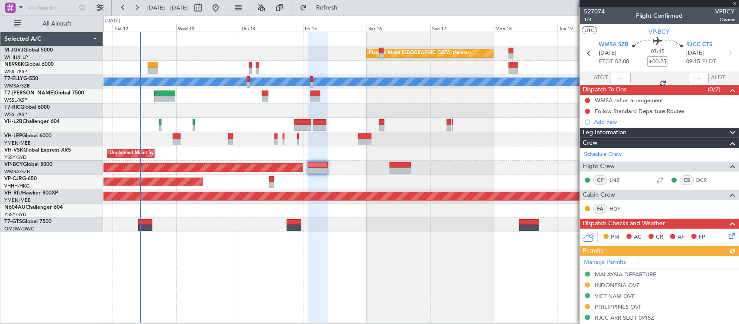
scroll to position [180, 0]
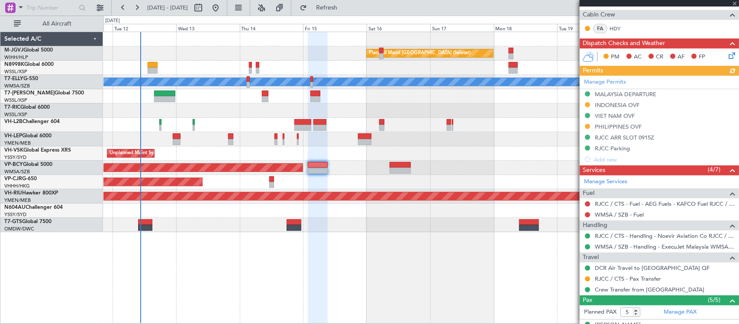
click at [606, 81] on div "Manage Permits MALAYSIA DEPARTURE INDONESIA OVF VIET NAM OVF PHILIPPINES OVF RJ…" at bounding box center [659, 120] width 159 height 89
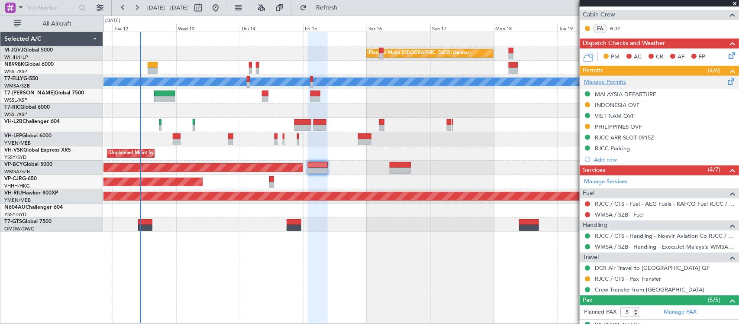
click at [619, 84] on link "Manage Permits" at bounding box center [605, 82] width 42 height 9
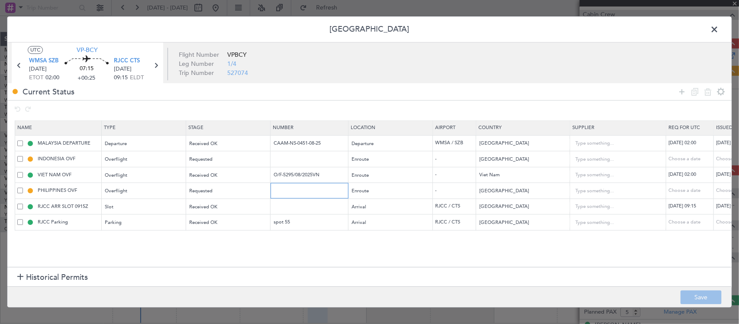
click at [300, 189] on input "text" at bounding box center [310, 190] width 75 height 7
paste input "3OP2025-2064"
type input "3OP2025-2064"
click at [720, 189] on div "Choose a date" at bounding box center [738, 190] width 45 height 7
select select "8"
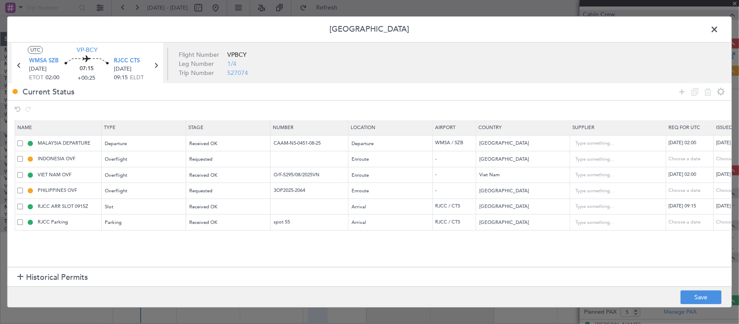
select select "2025"
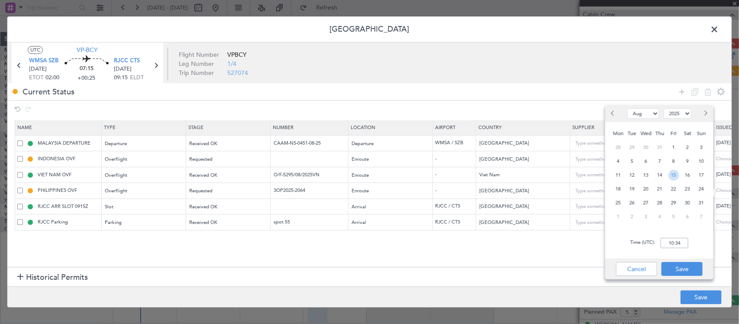
click at [676, 174] on span "15" at bounding box center [674, 175] width 11 height 11
click at [674, 245] on input "00:00" at bounding box center [675, 243] width 28 height 10
type input "02:00"
click at [679, 268] on button "Save" at bounding box center [682, 269] width 41 height 14
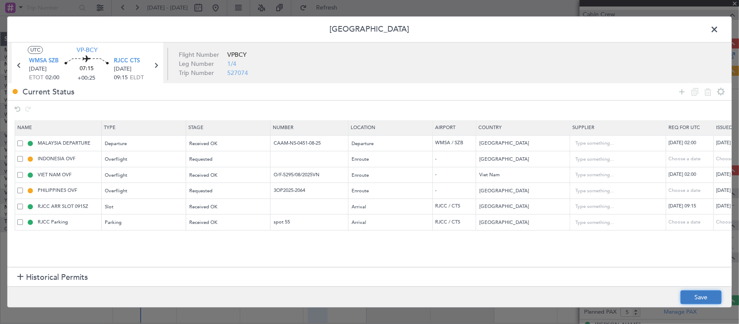
click at [702, 297] on button "Save" at bounding box center [701, 298] width 41 height 14
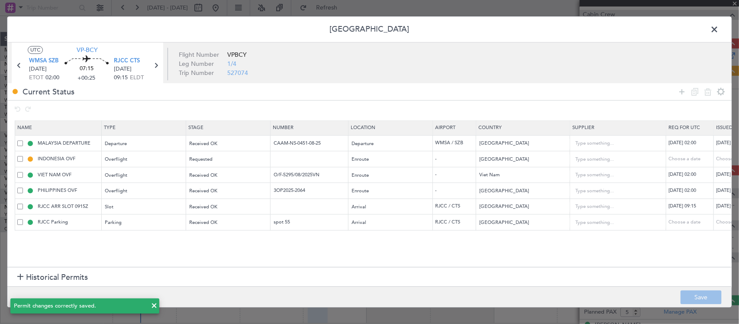
click at [719, 29] on span at bounding box center [719, 31] width 0 height 17
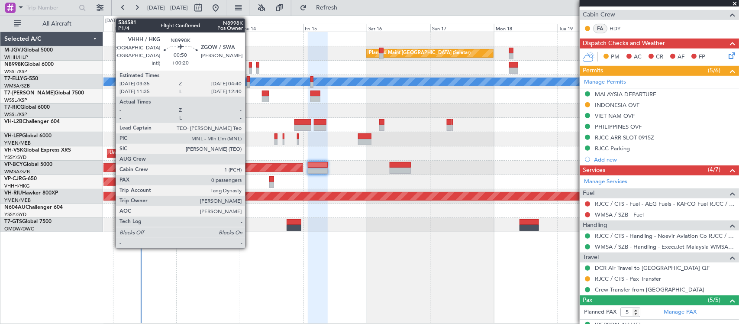
click at [249, 70] on div at bounding box center [250, 71] width 3 height 6
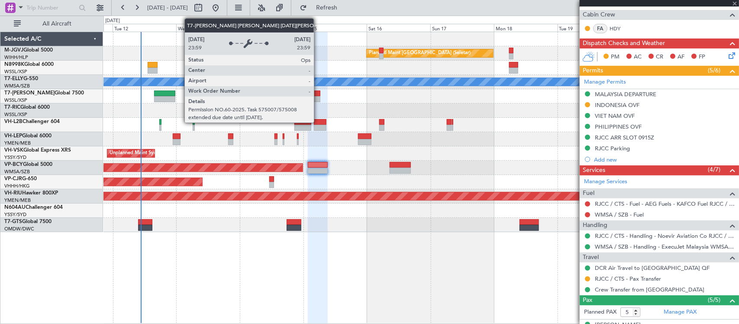
type input "+00:20"
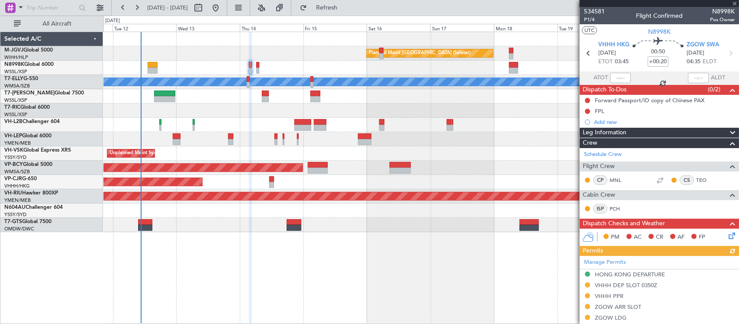
scroll to position [123, 0]
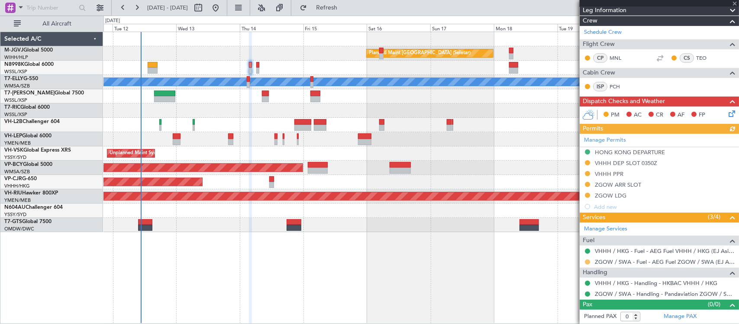
click at [587, 261] on button at bounding box center [587, 261] width 5 height 5
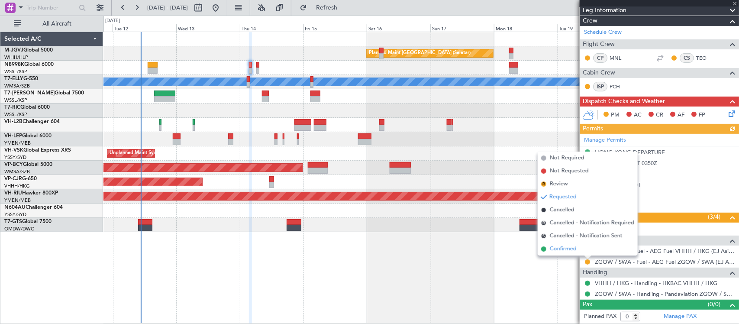
click at [581, 245] on li "Confirmed" at bounding box center [588, 248] width 100 height 13
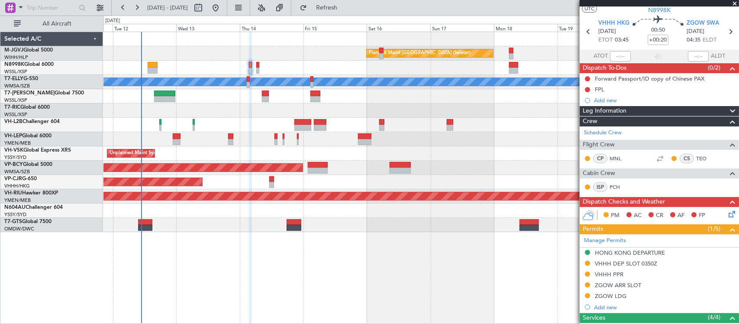
scroll to position [0, 0]
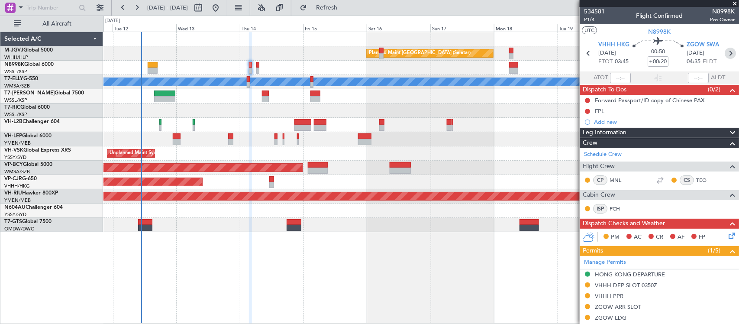
click at [725, 55] on icon at bounding box center [730, 53] width 11 height 11
type input "1"
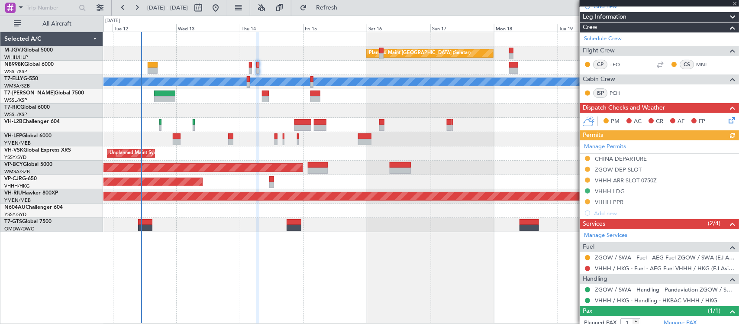
scroll to position [185, 0]
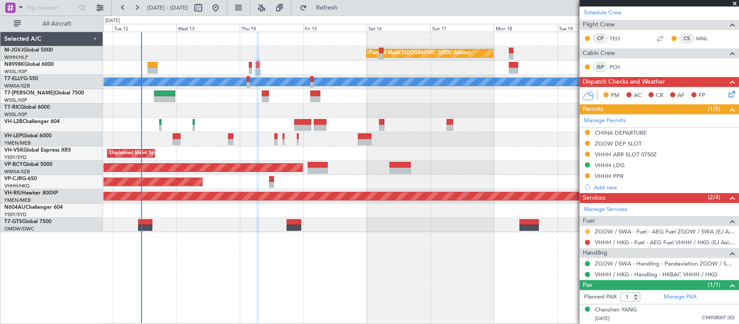
click at [589, 232] on button at bounding box center [587, 231] width 5 height 5
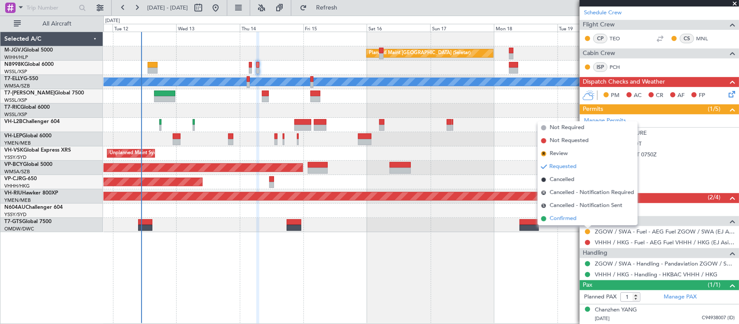
click at [585, 220] on li "Confirmed" at bounding box center [588, 218] width 100 height 13
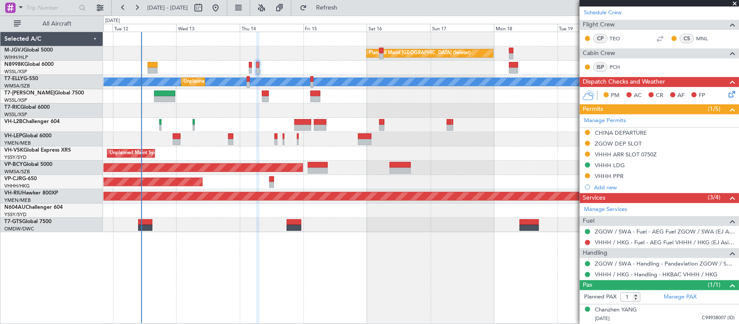
click at [356, 113] on div at bounding box center [420, 110] width 635 height 14
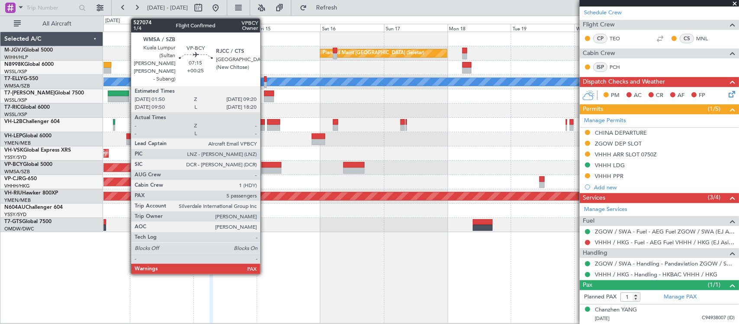
click at [268, 166] on div at bounding box center [272, 165] width 20 height 6
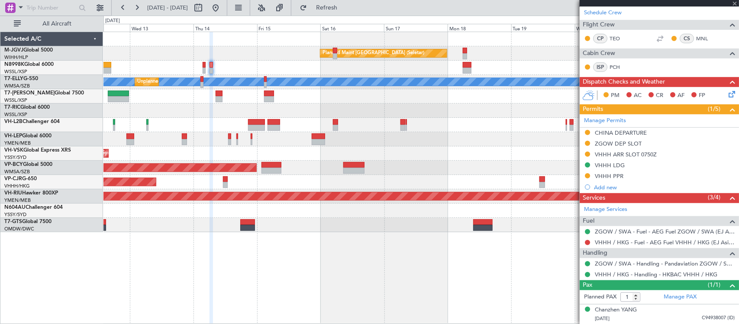
type input "+00:25"
type input "5"
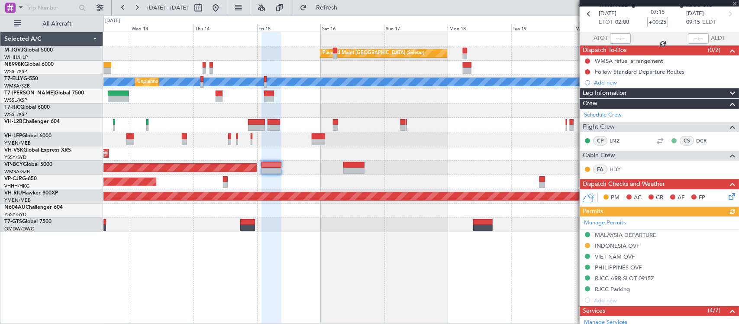
scroll to position [90, 0]
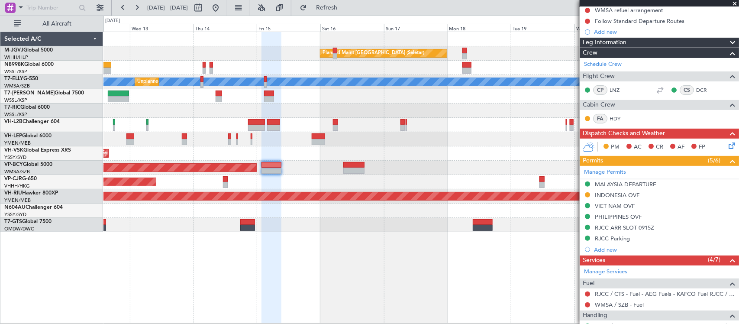
click at [390, 141] on div "Planned Maint Singapore (Seletar) MEL Unplanned Maint Kuala Lumpur (Sultan Abdu…" at bounding box center [420, 132] width 635 height 200
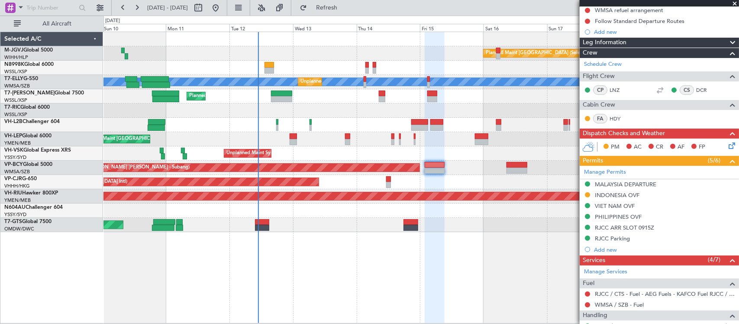
click at [256, 152] on div "Unplanned Maint Sydney (Kingsford Smith Intl) Planned Maint Melbourne (Essendon)" at bounding box center [420, 153] width 635 height 14
